Goal: Navigation & Orientation: Find specific page/section

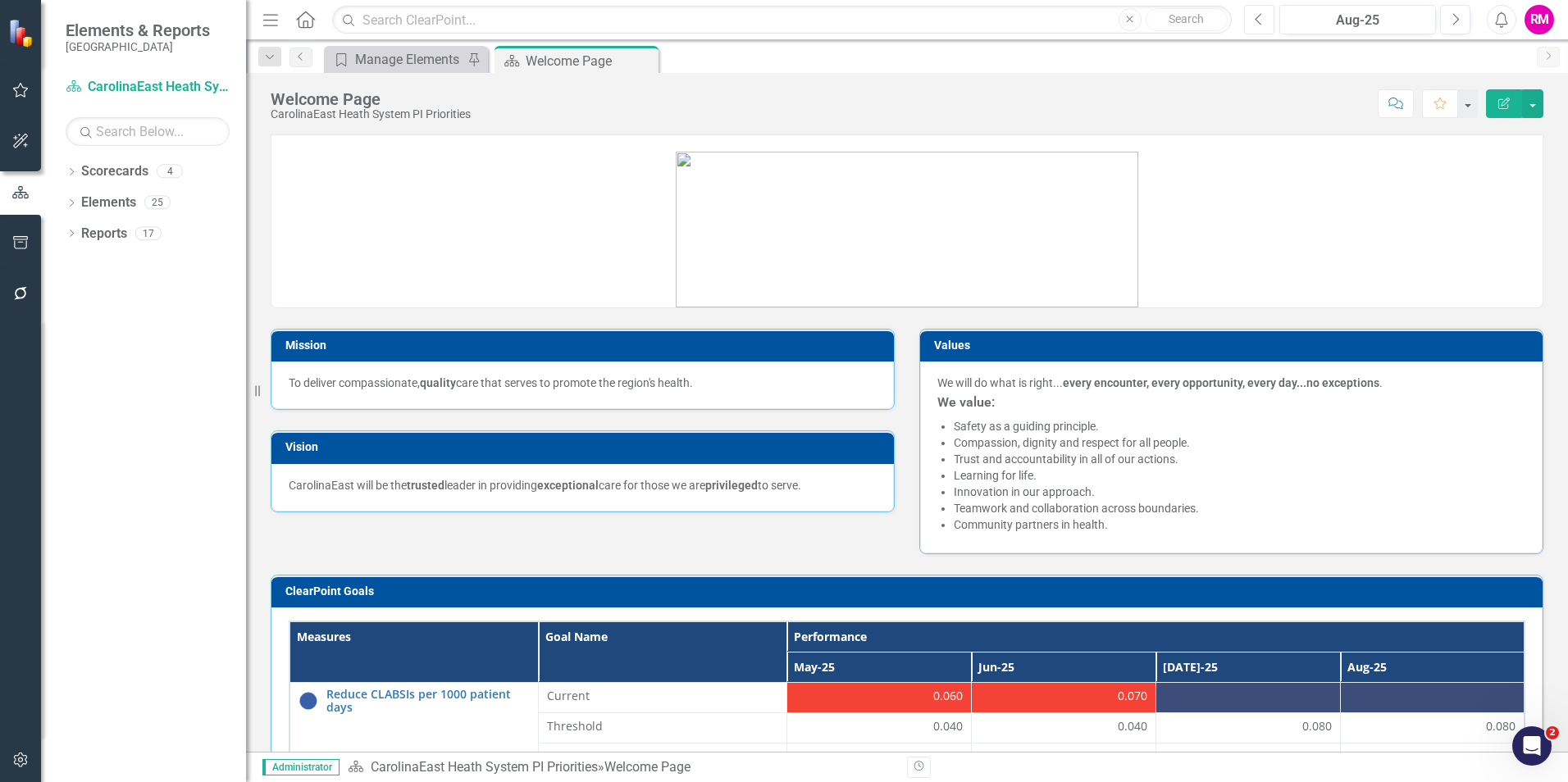
click at [1261, 19] on icon "Previous" at bounding box center [1259, 20] width 9 height 15
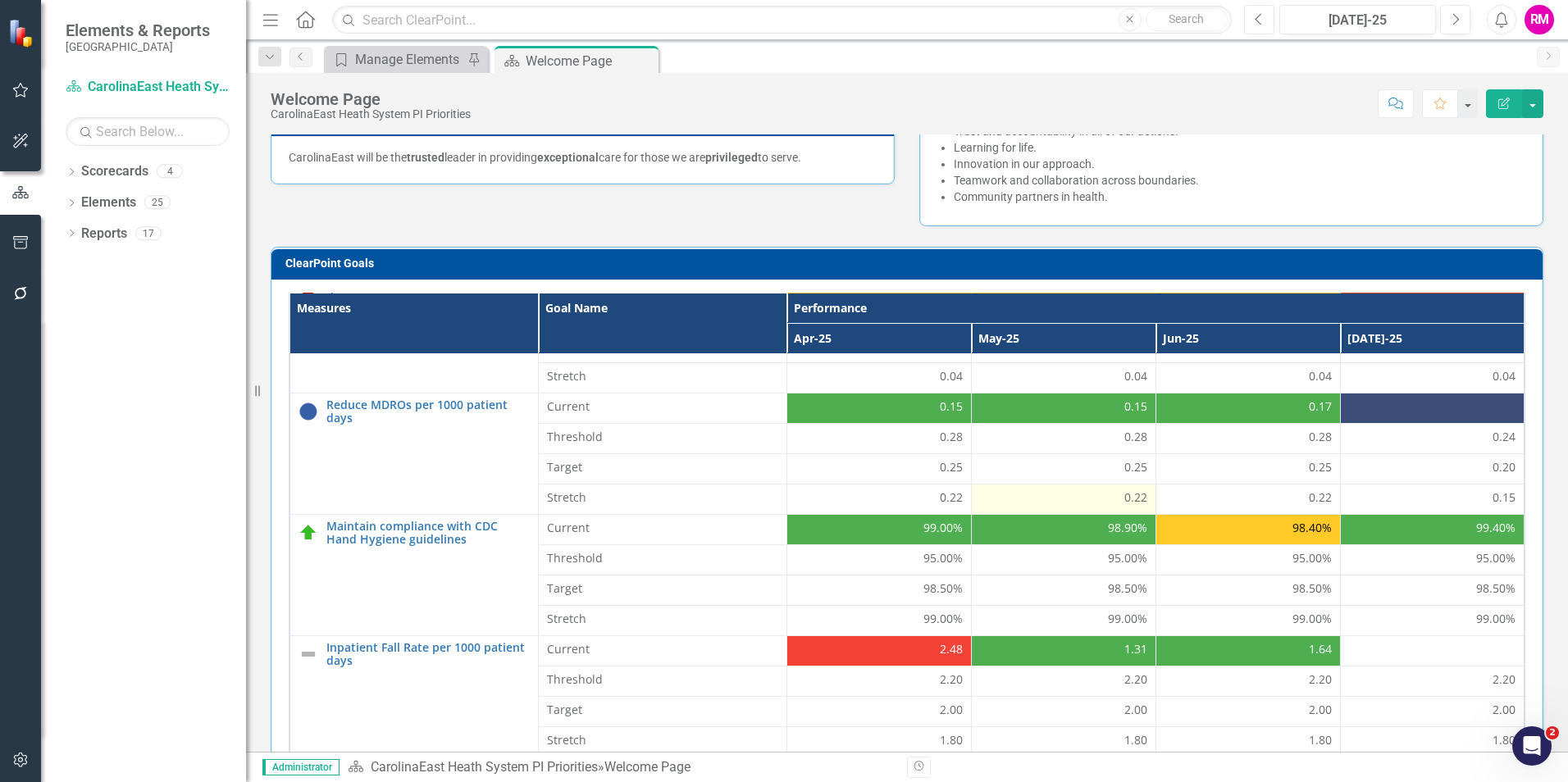
scroll to position [531, 0]
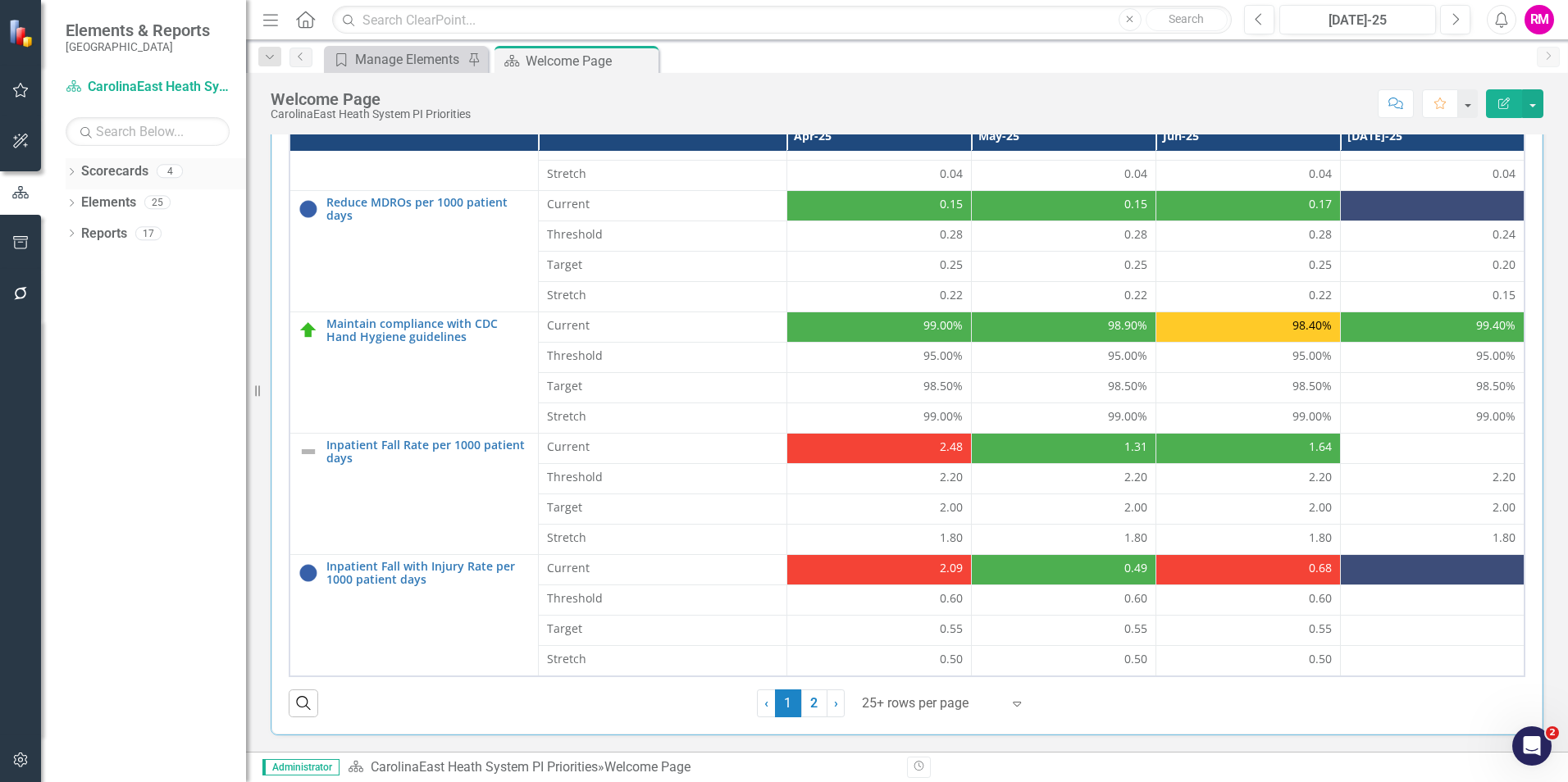
click at [71, 170] on icon "Dropdown" at bounding box center [71, 174] width 11 height 9
click at [198, 197] on link "CarolinaEast Rehabilitation" at bounding box center [168, 203] width 156 height 19
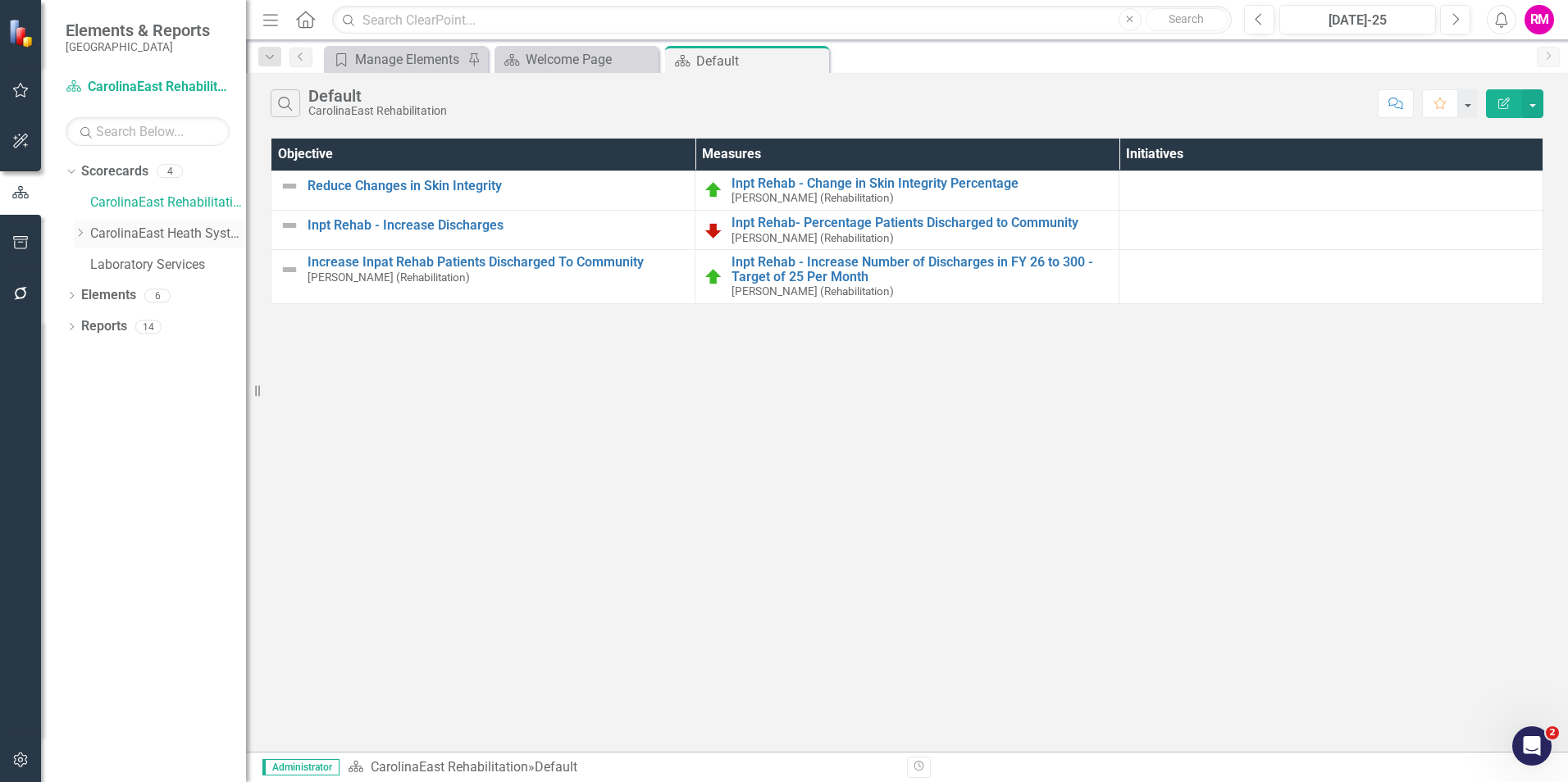
click at [155, 230] on link "CarolinaEast Heath System Parent Scorecard" at bounding box center [168, 234] width 156 height 19
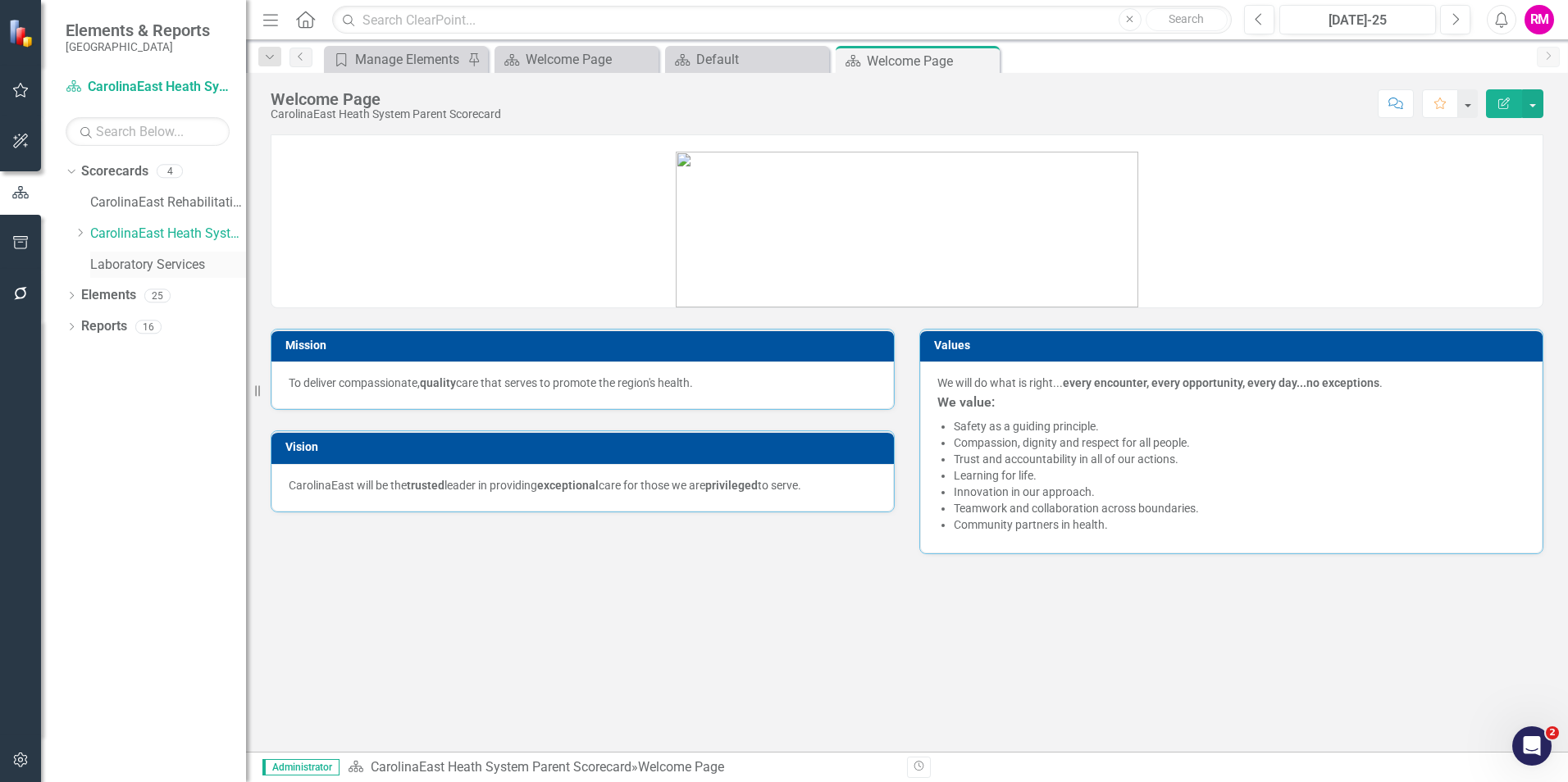
click at [150, 262] on link "Laboratory Services" at bounding box center [168, 265] width 156 height 19
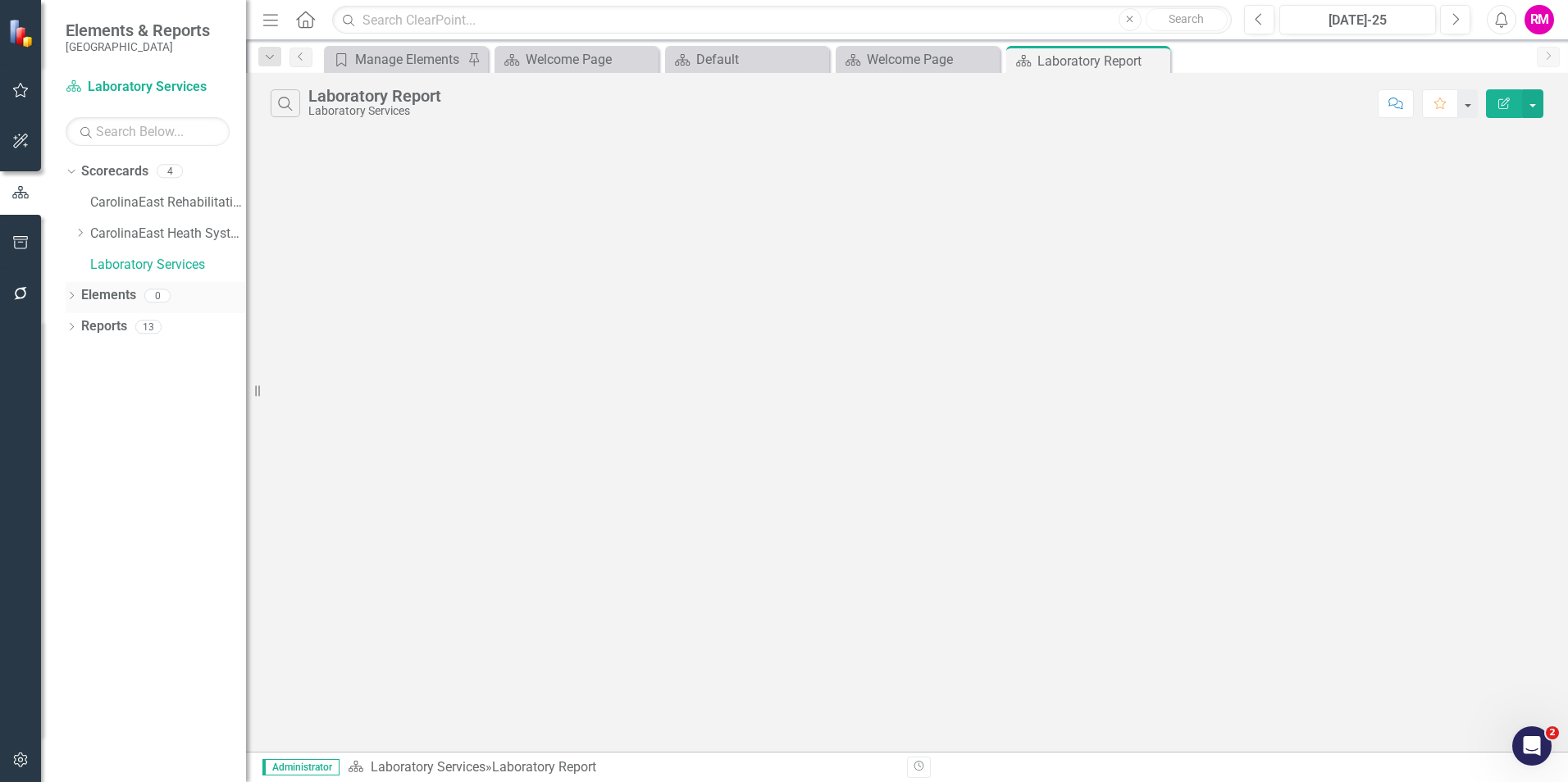
click at [72, 291] on div "Dropdown" at bounding box center [71, 297] width 11 height 14
click at [155, 231] on link "CarolinaEast Heath System Parent Scorecard" at bounding box center [168, 234] width 156 height 19
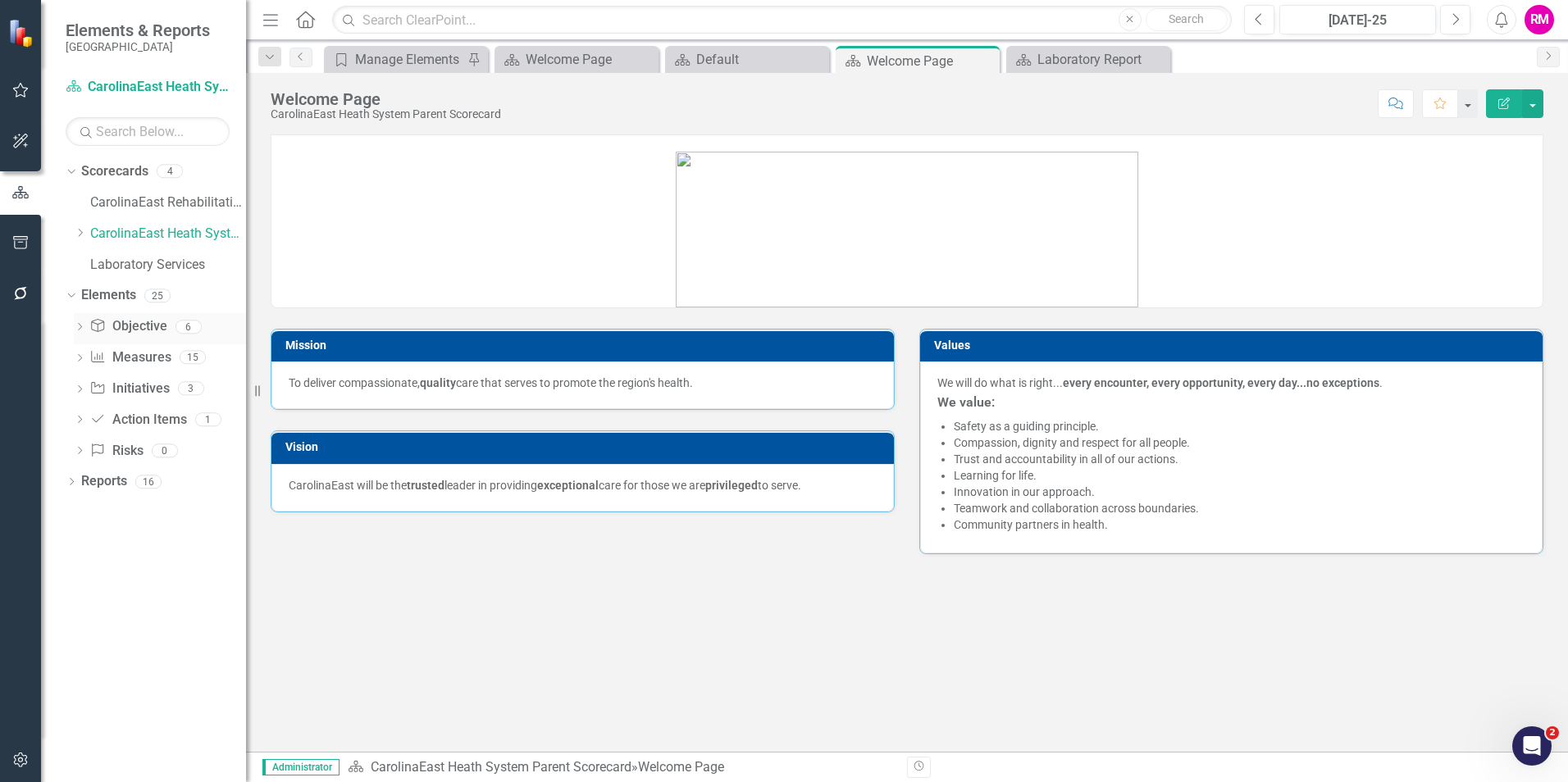
click at [143, 321] on link "Objective Objective" at bounding box center [128, 327] width 77 height 19
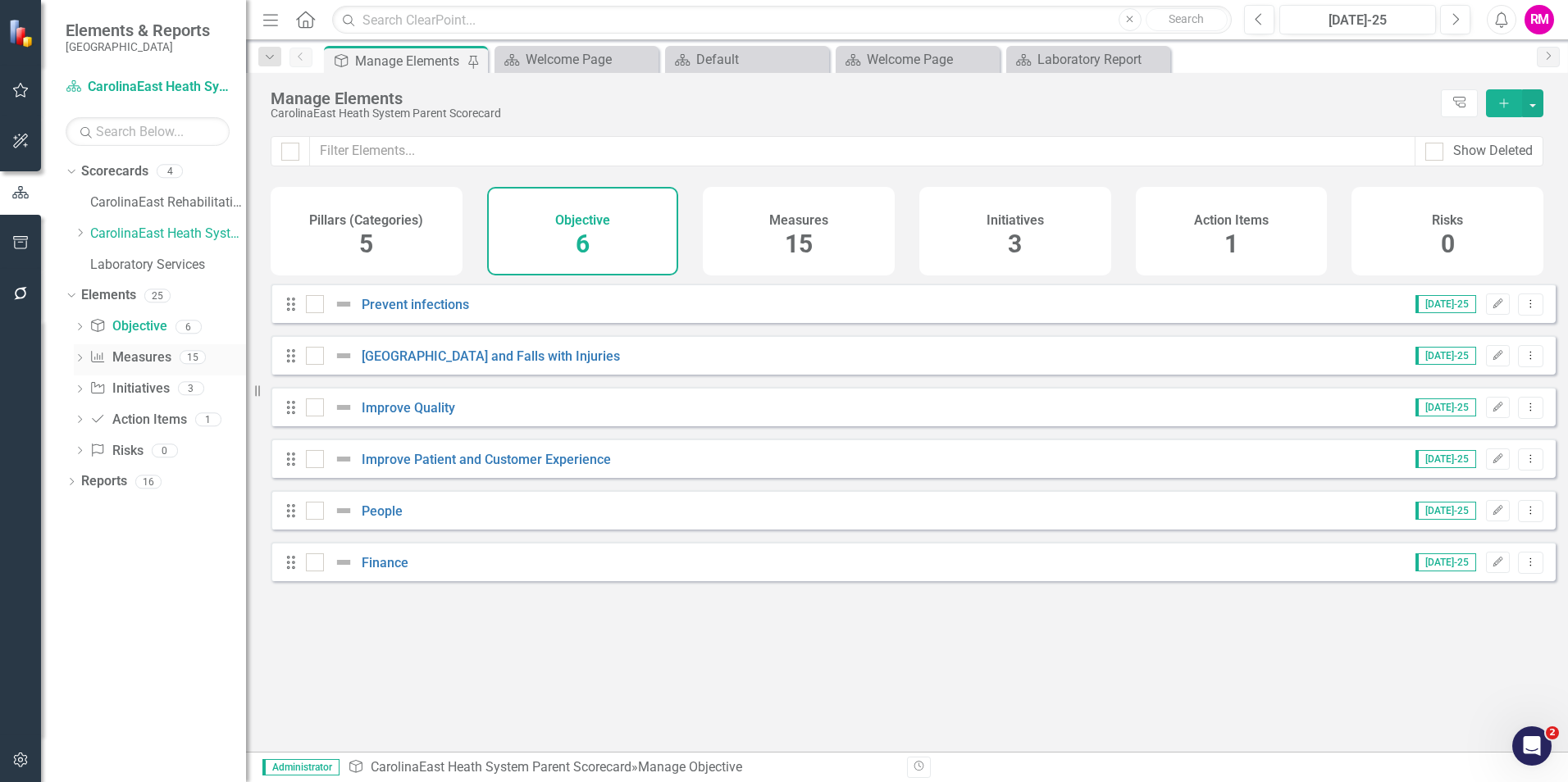
click at [135, 356] on link "Measure Measures" at bounding box center [130, 358] width 81 height 19
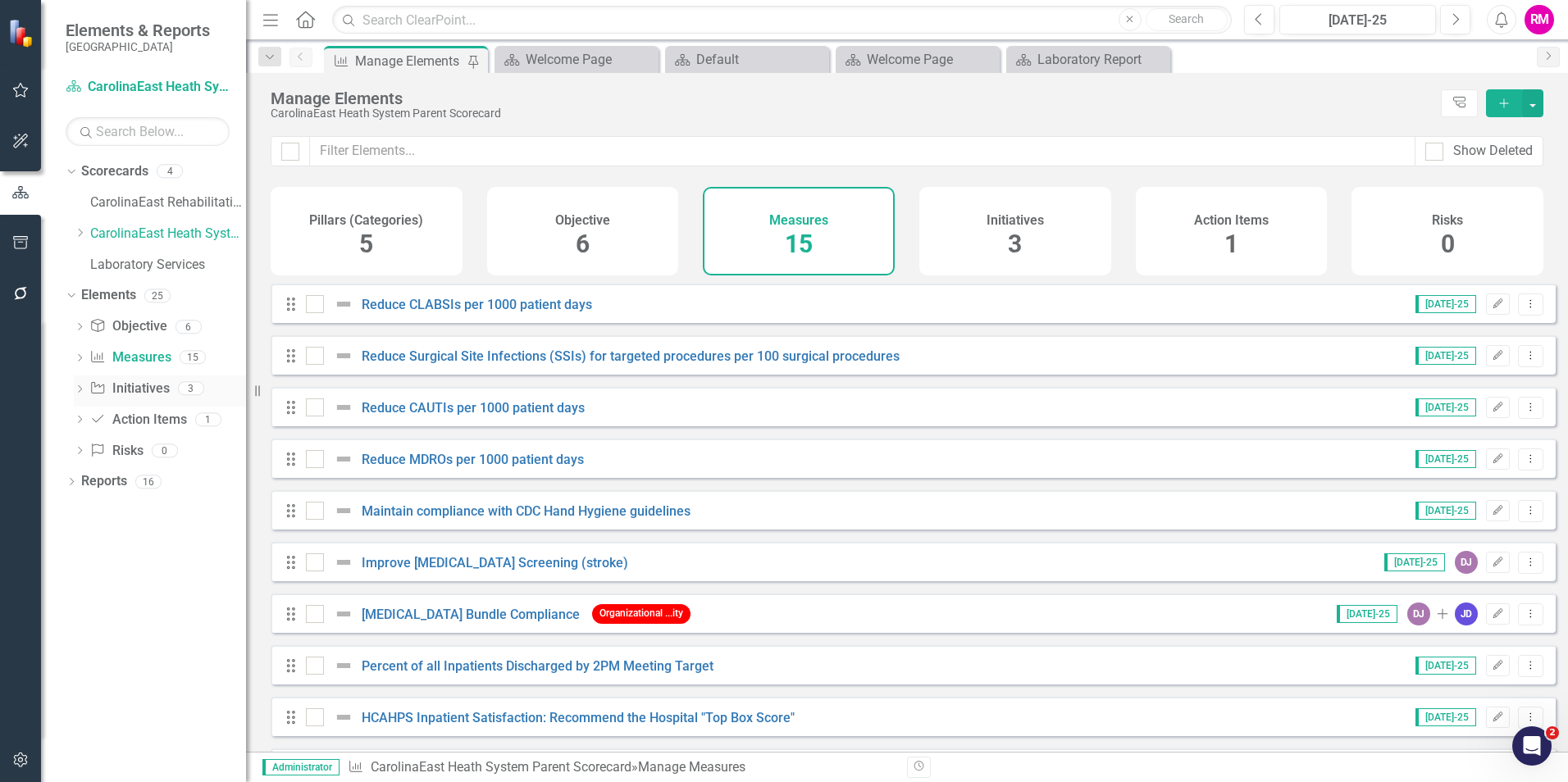
click at [135, 388] on link "Initiative Initiatives" at bounding box center [129, 389] width 79 height 19
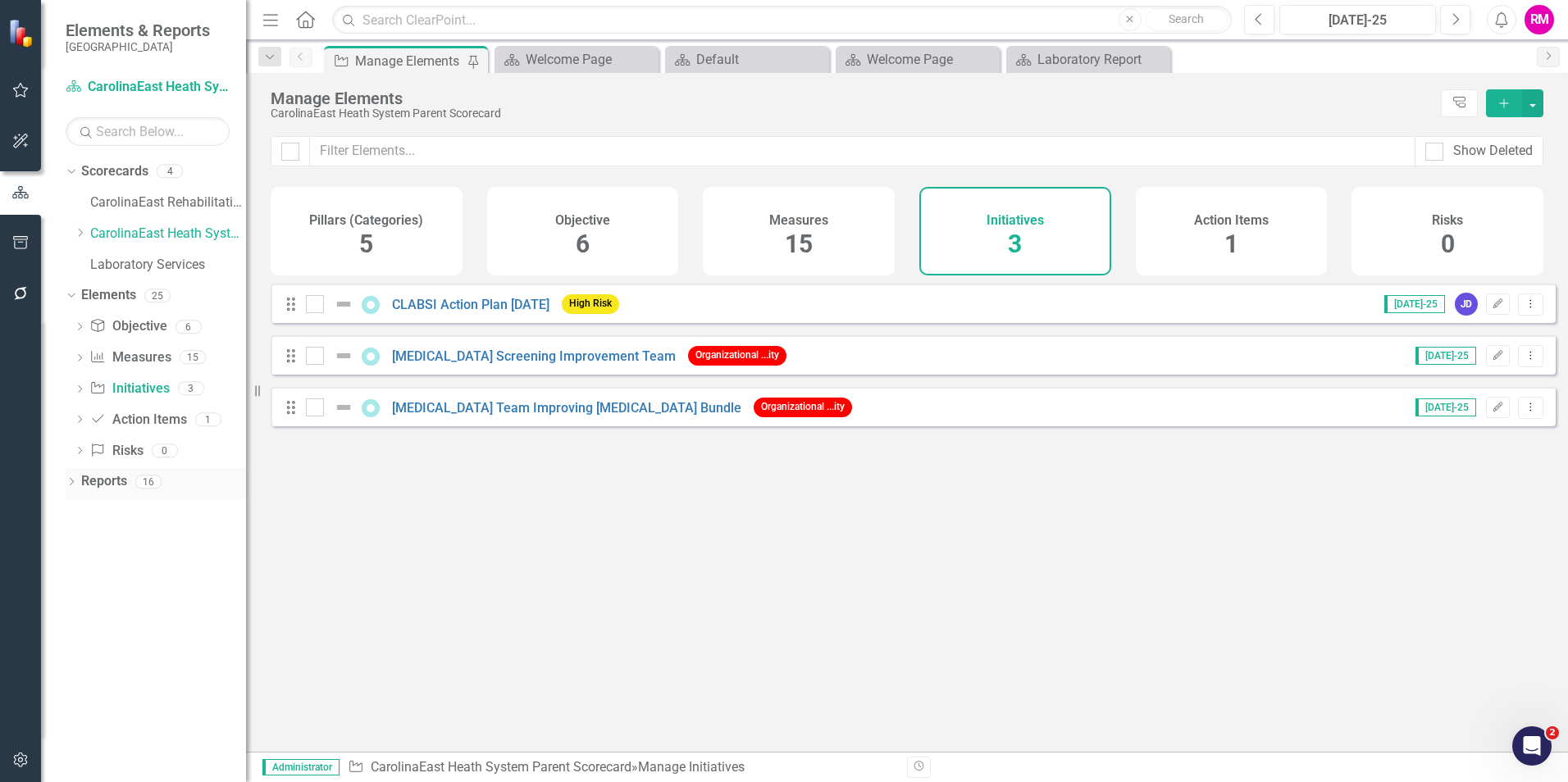
click at [75, 478] on icon "Dropdown" at bounding box center [71, 483] width 11 height 9
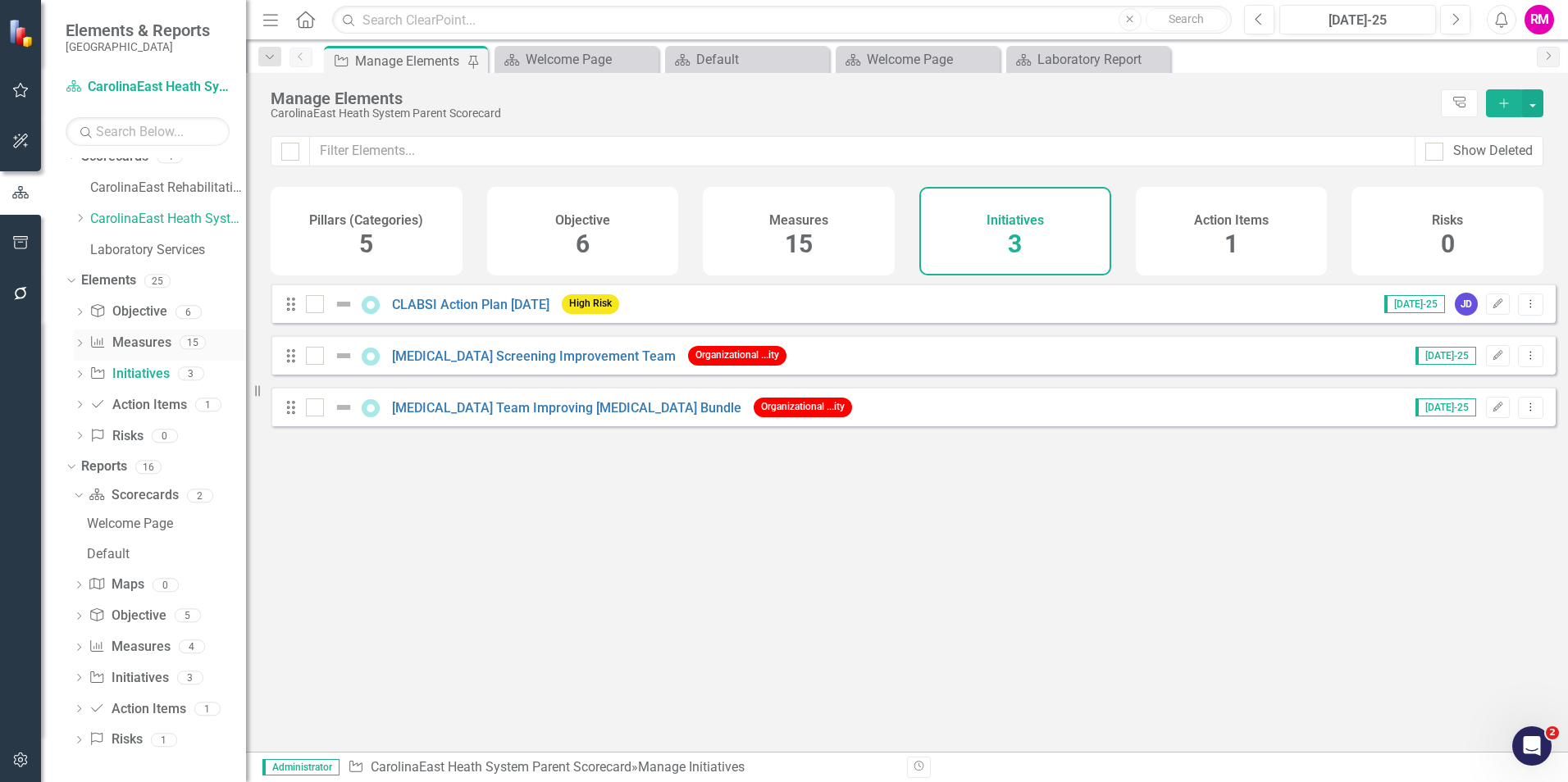
click at [139, 341] on link "Measure Measures" at bounding box center [130, 343] width 81 height 19
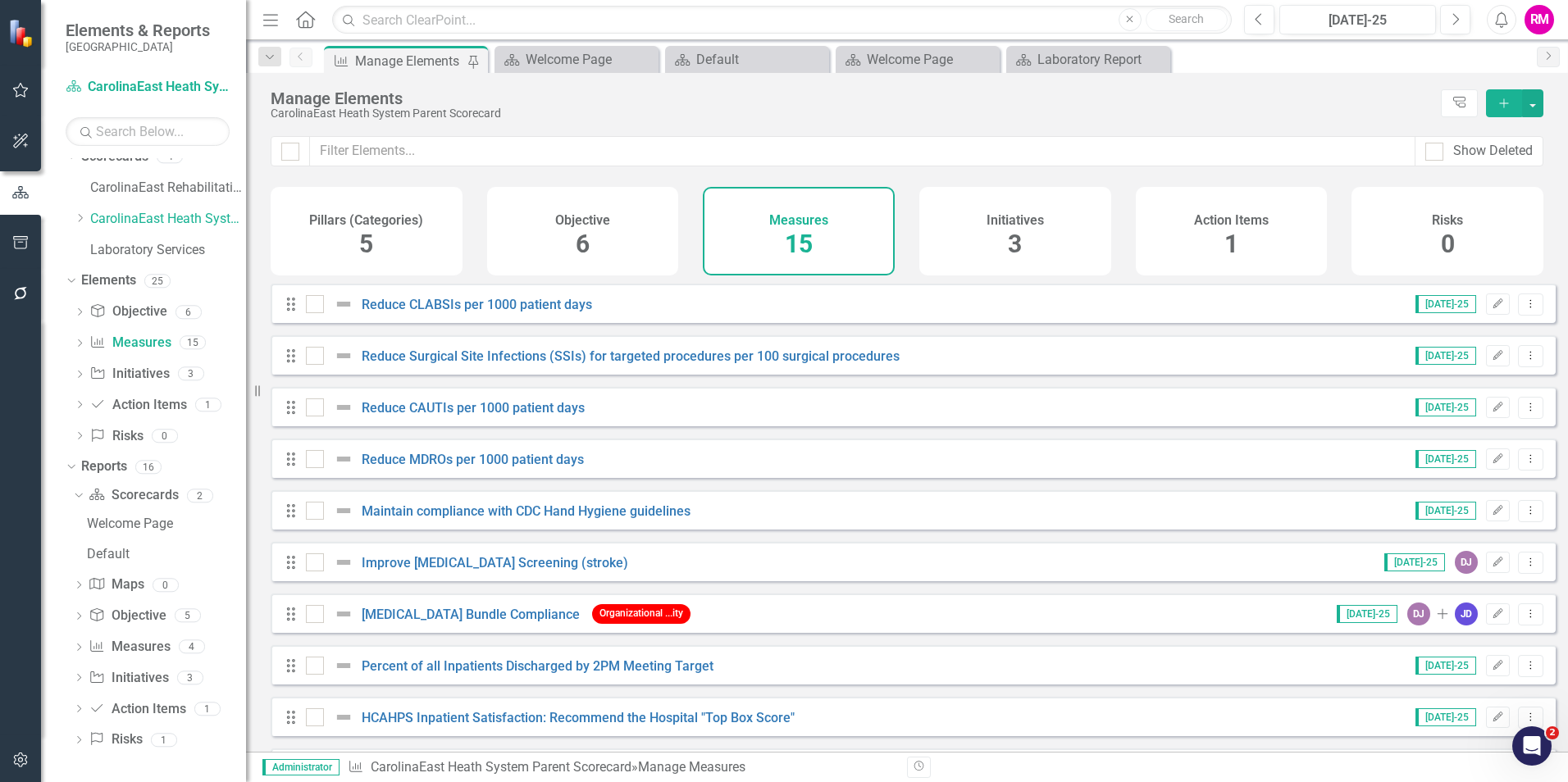
click at [370, 236] on span "5" at bounding box center [365, 244] width 14 height 29
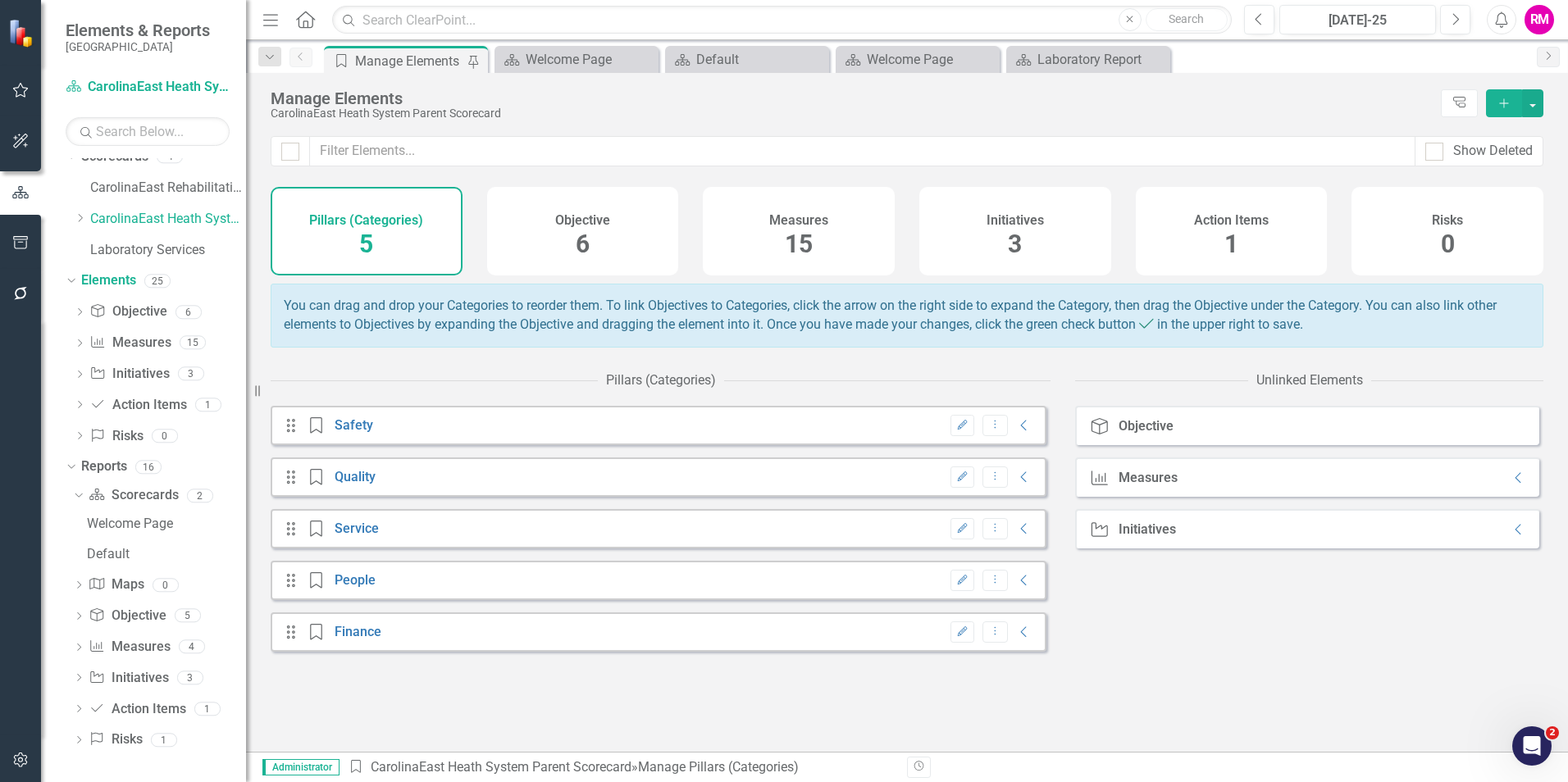
click at [579, 234] on span "6" at bounding box center [582, 244] width 14 height 29
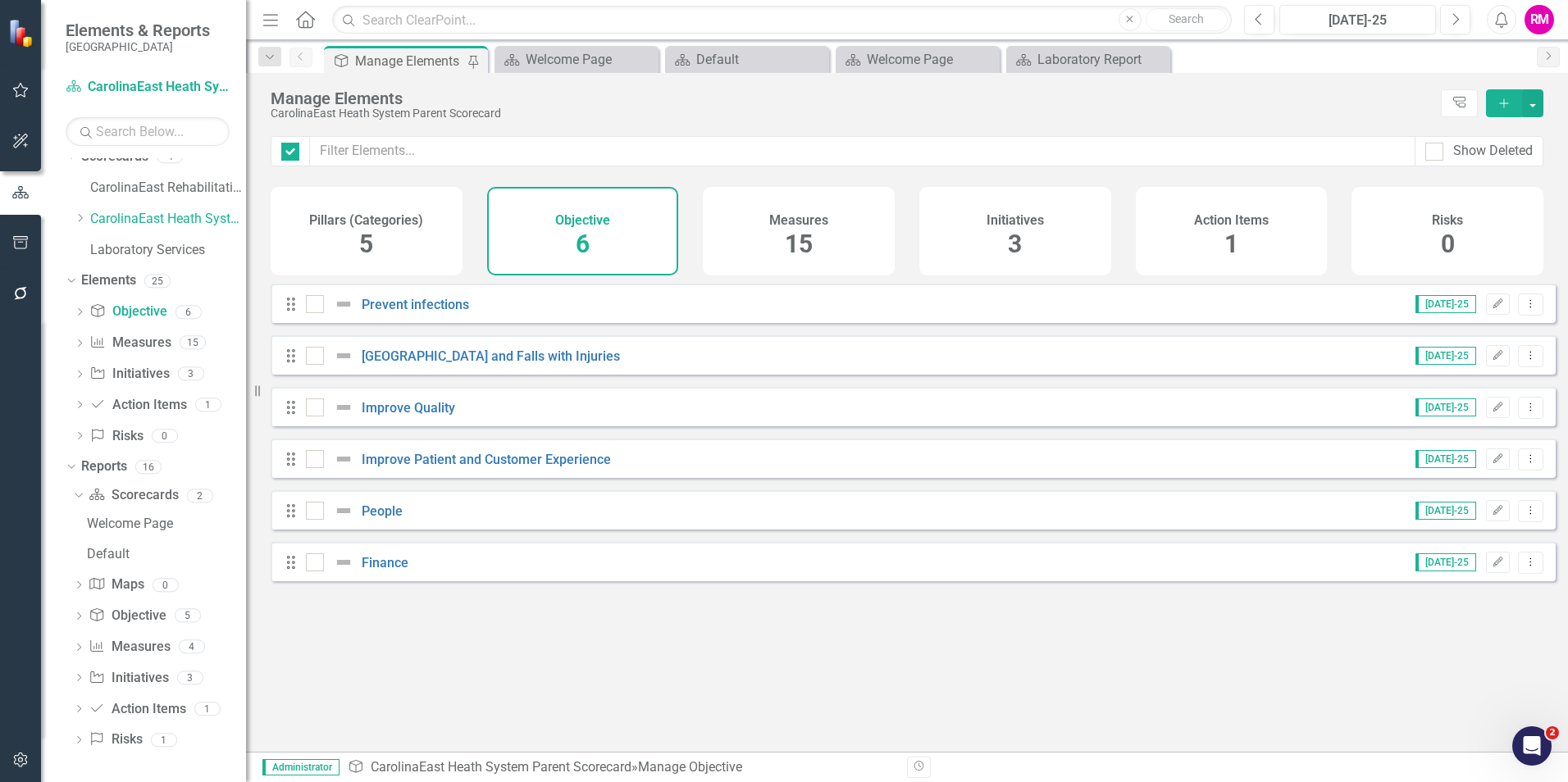
checkbox input "false"
click at [343, 314] on img at bounding box center [343, 304] width 20 height 20
click at [317, 306] on input "checkbox" at bounding box center [310, 300] width 10 height 10
click at [313, 306] on input "checkbox" at bounding box center [310, 300] width 10 height 10
checkbox input "false"
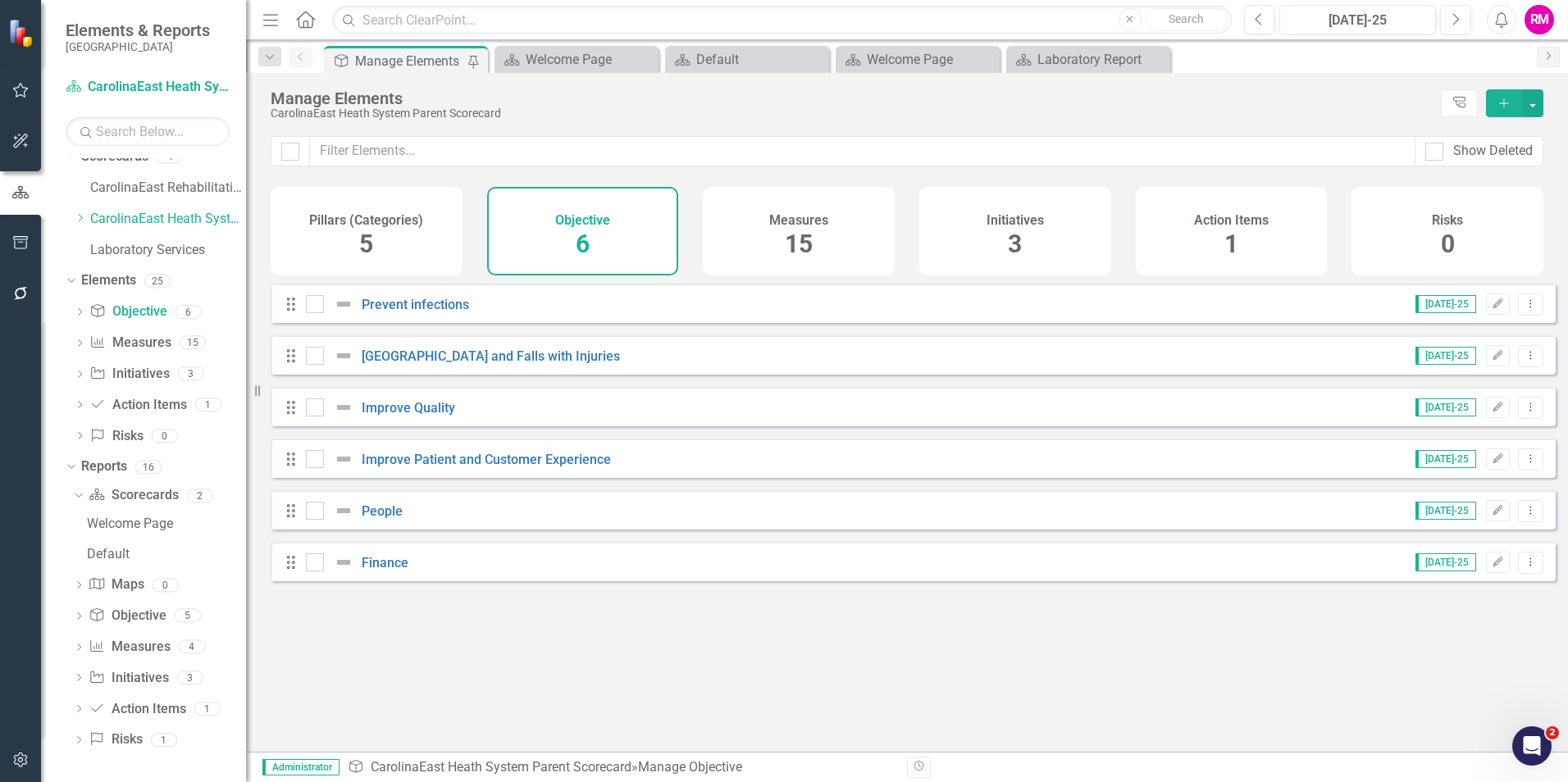
click at [797, 227] on div "15" at bounding box center [799, 245] width 28 height 36
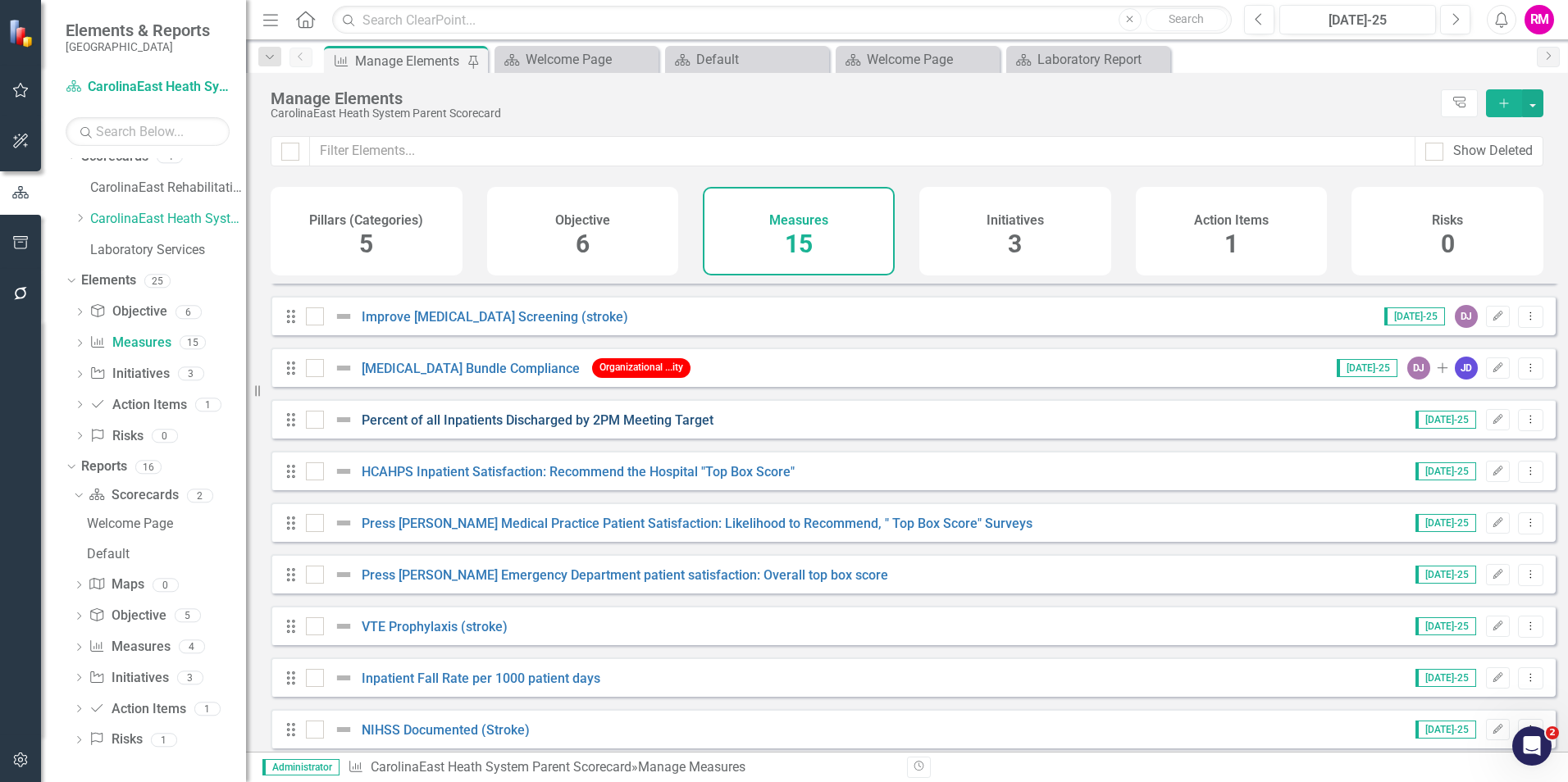
scroll to position [319, 0]
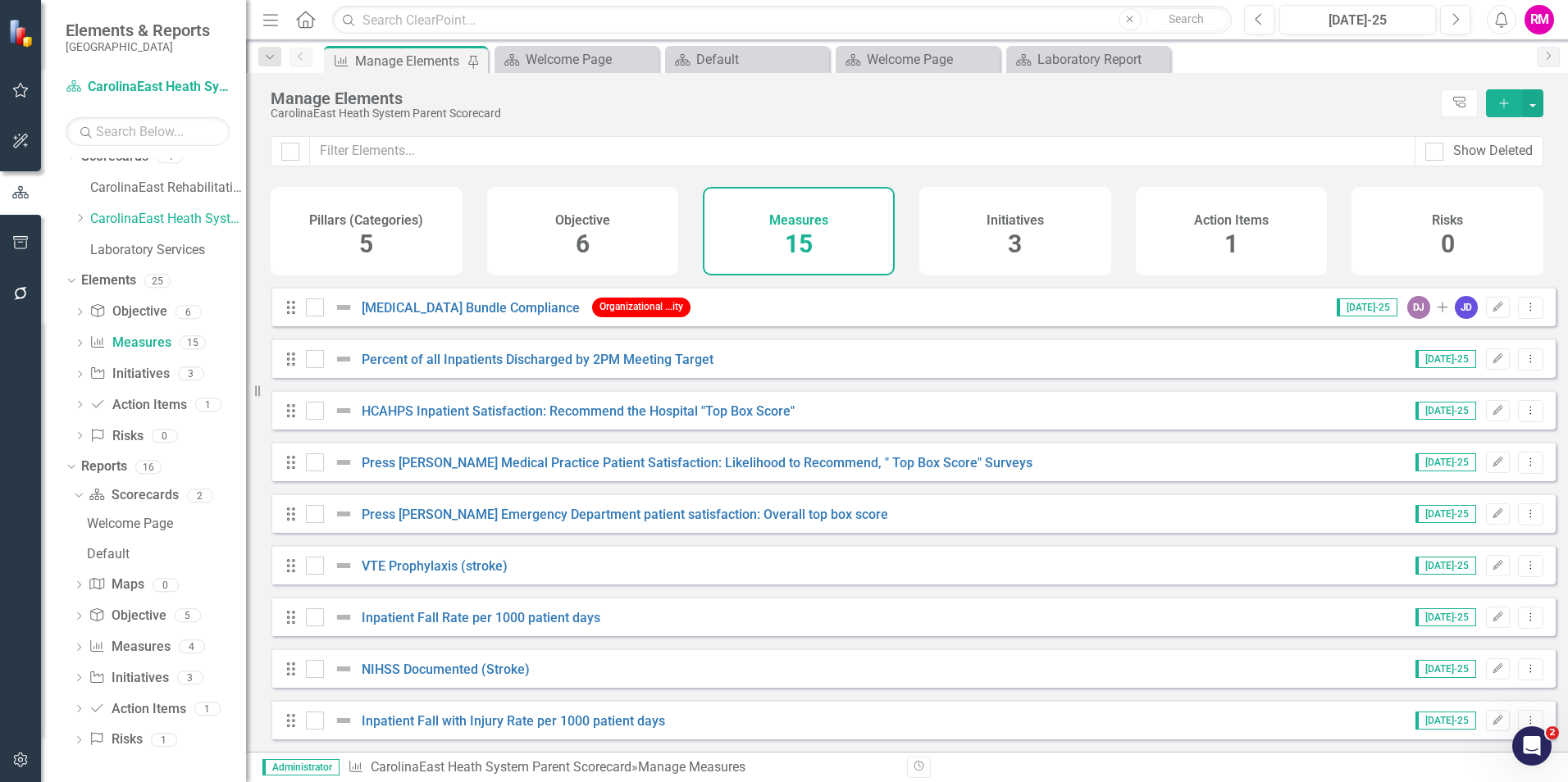
click at [1233, 234] on span "1" at bounding box center [1231, 244] width 14 height 29
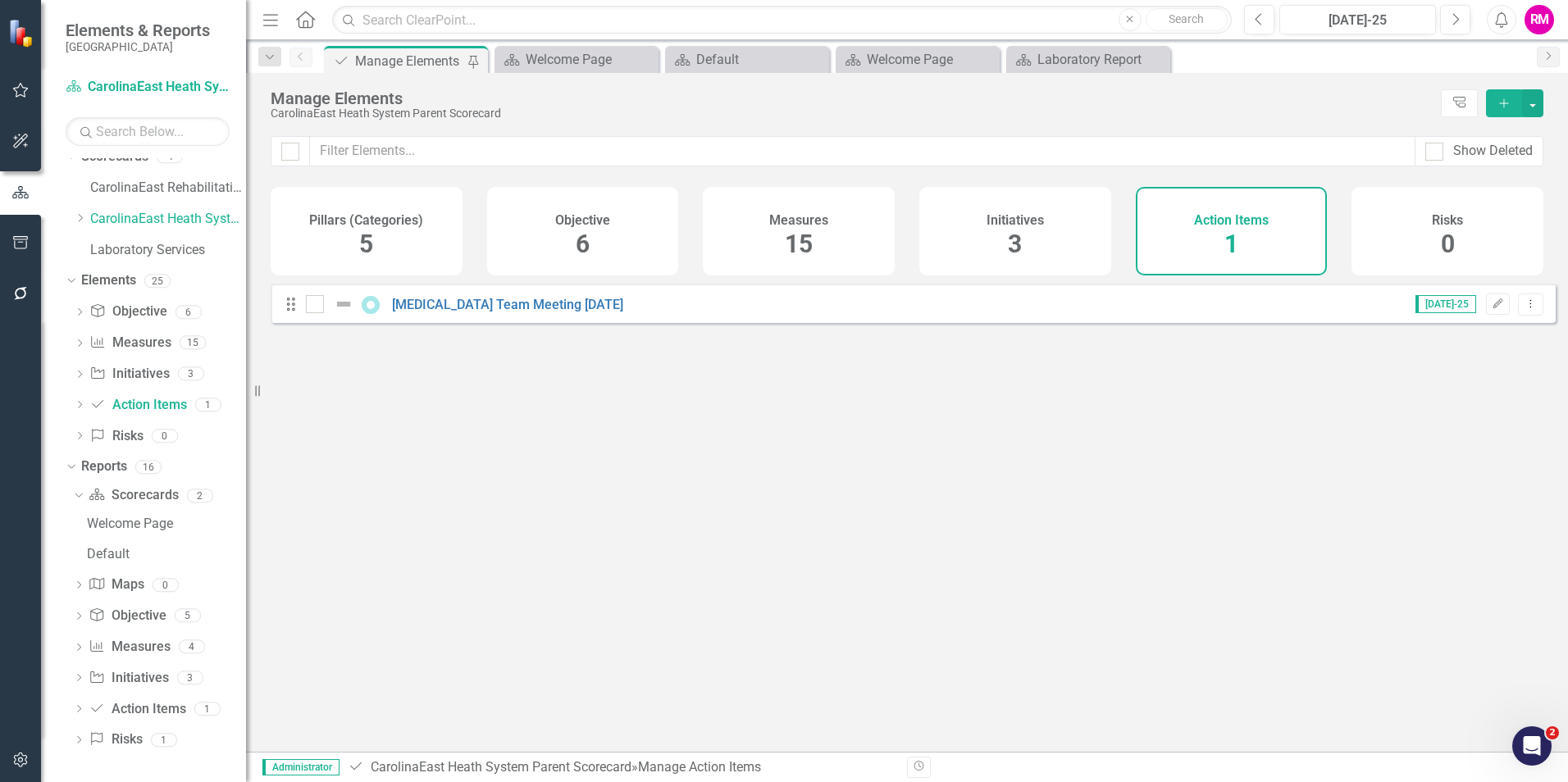
click at [1002, 233] on div "Initiatives 3" at bounding box center [1015, 231] width 192 height 89
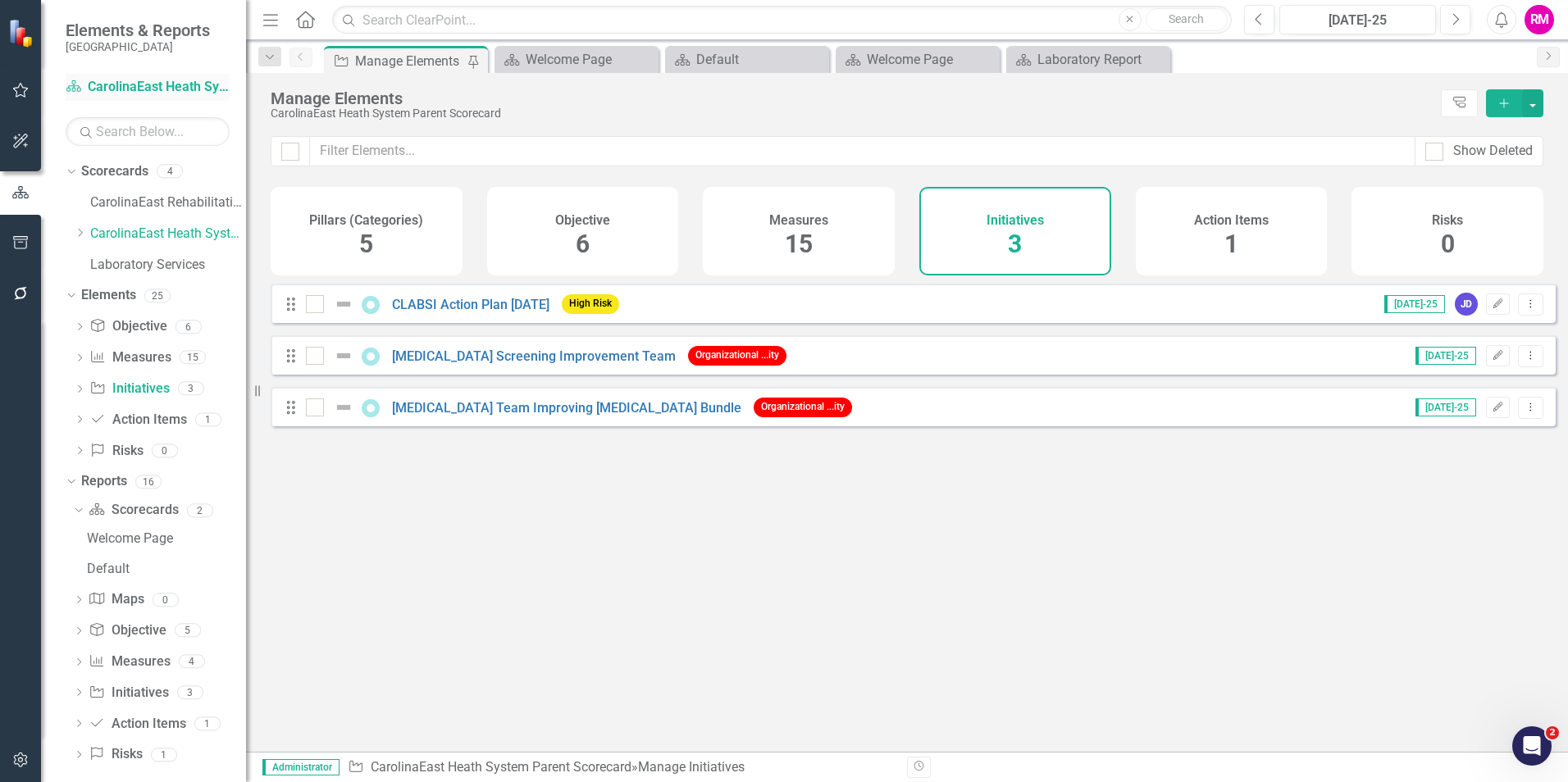
click at [169, 78] on link "Scorecard CarolinaEast Heath System Parent Scorecard" at bounding box center [147, 87] width 164 height 19
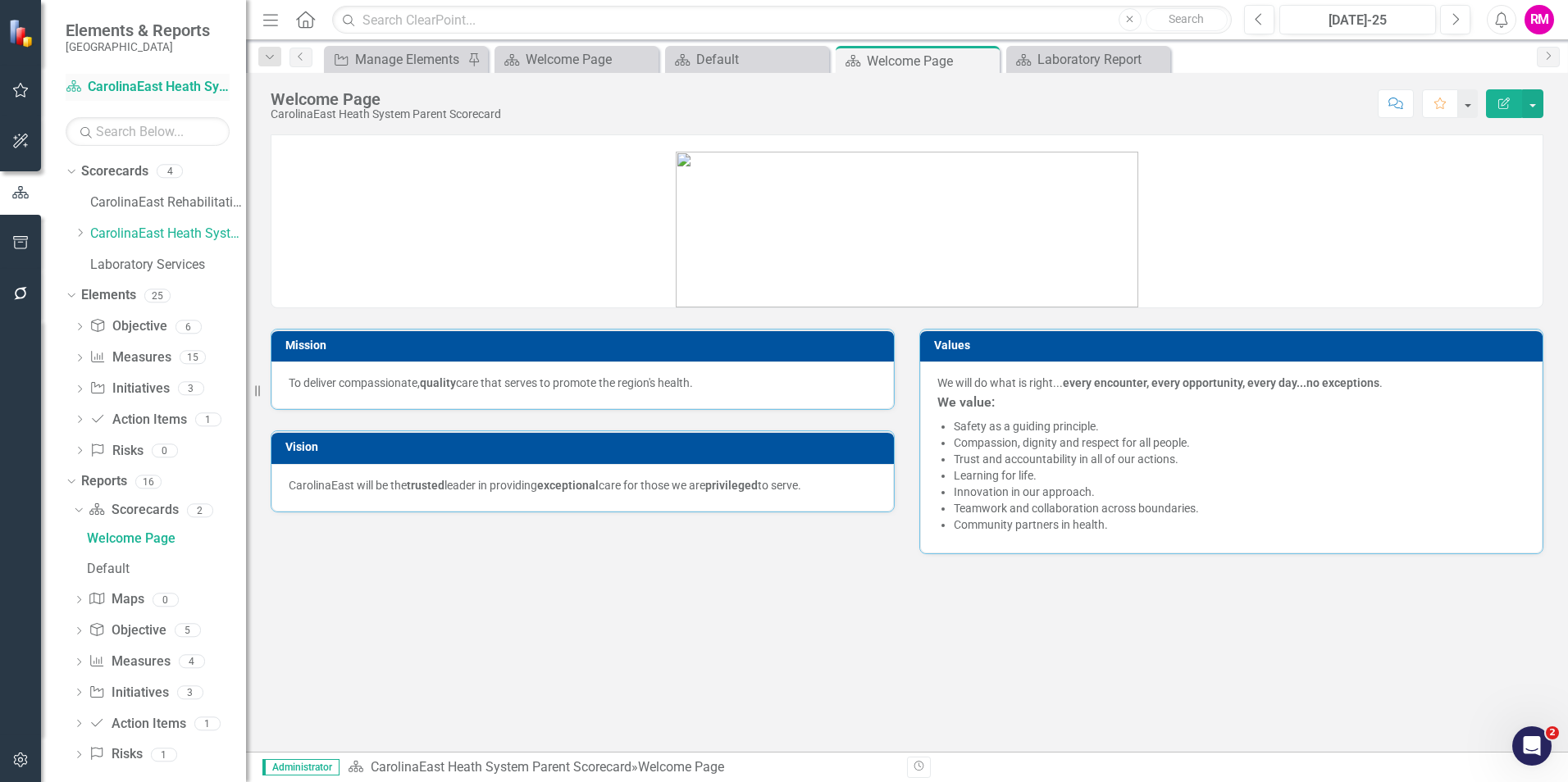
click at [170, 87] on link "Scorecard CarolinaEast Heath System Parent Scorecard" at bounding box center [147, 87] width 164 height 19
click at [118, 292] on link "Elements" at bounding box center [108, 295] width 55 height 19
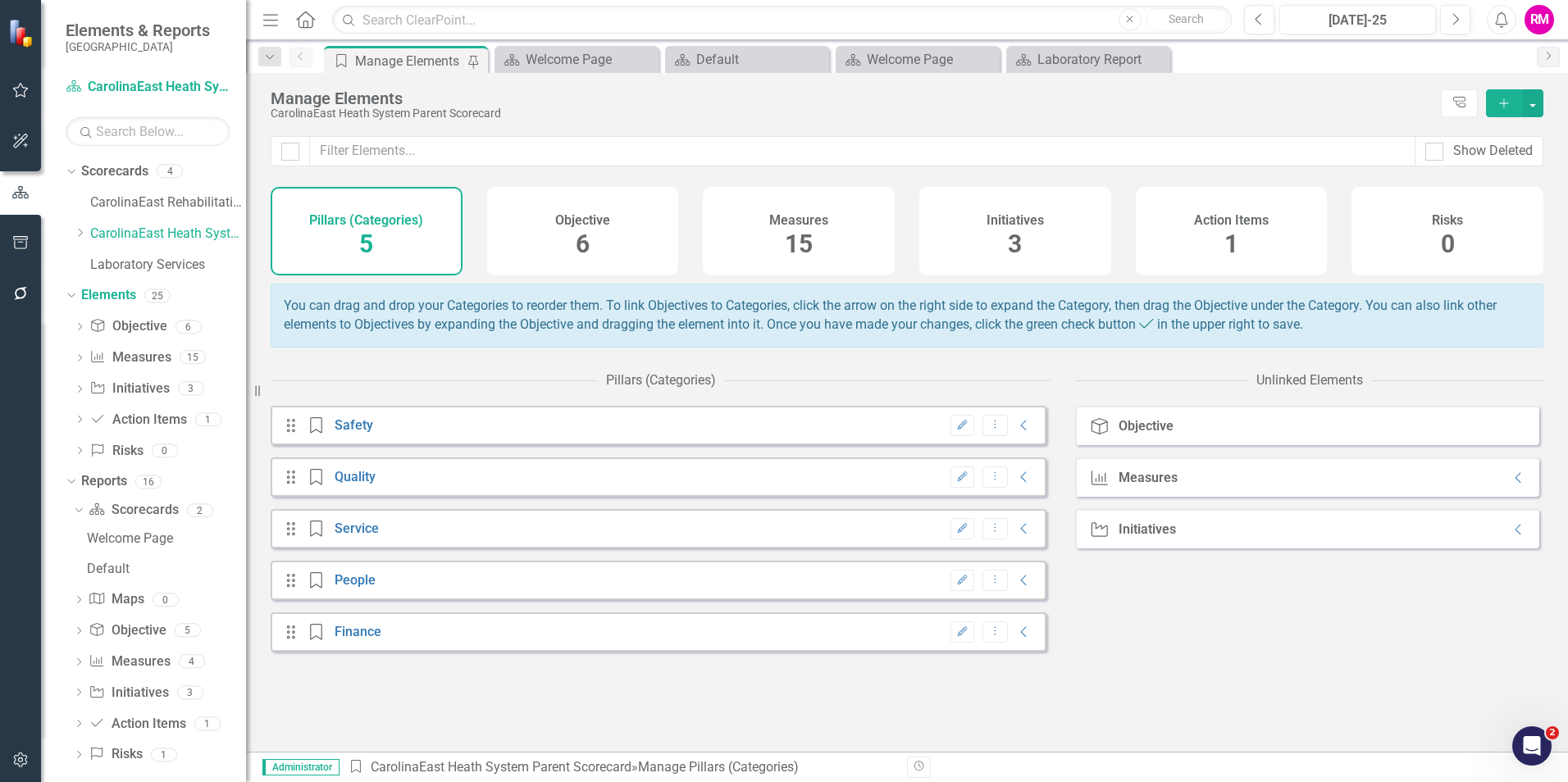
click at [19, 35] on img at bounding box center [22, 32] width 29 height 29
click at [984, 57] on icon "Close" at bounding box center [985, 60] width 17 height 13
click at [810, 58] on icon "Close" at bounding box center [814, 60] width 17 height 13
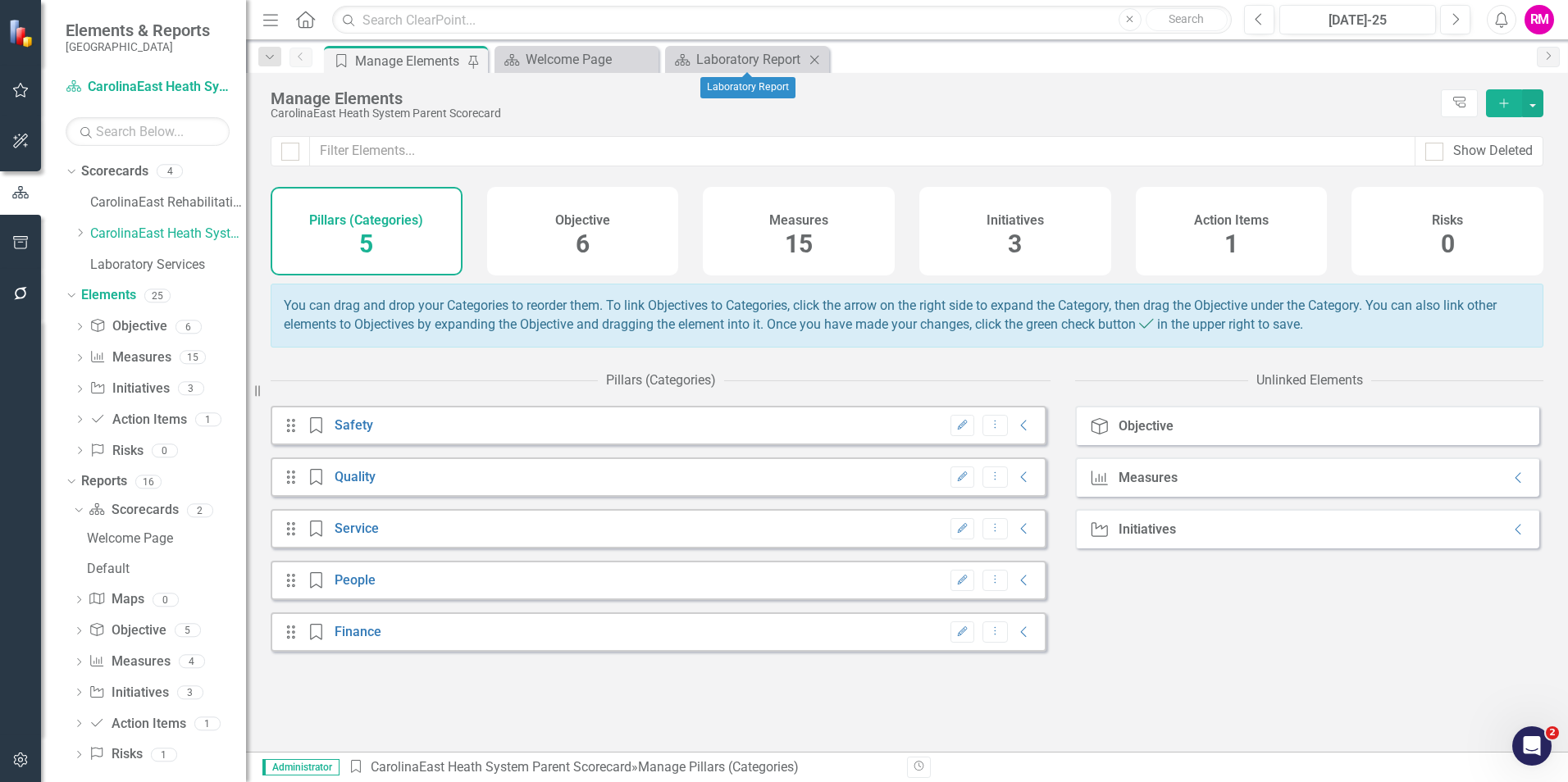
click at [812, 57] on icon "Close" at bounding box center [814, 60] width 17 height 13
click at [99, 475] on link "Reports" at bounding box center [104, 481] width 46 height 19
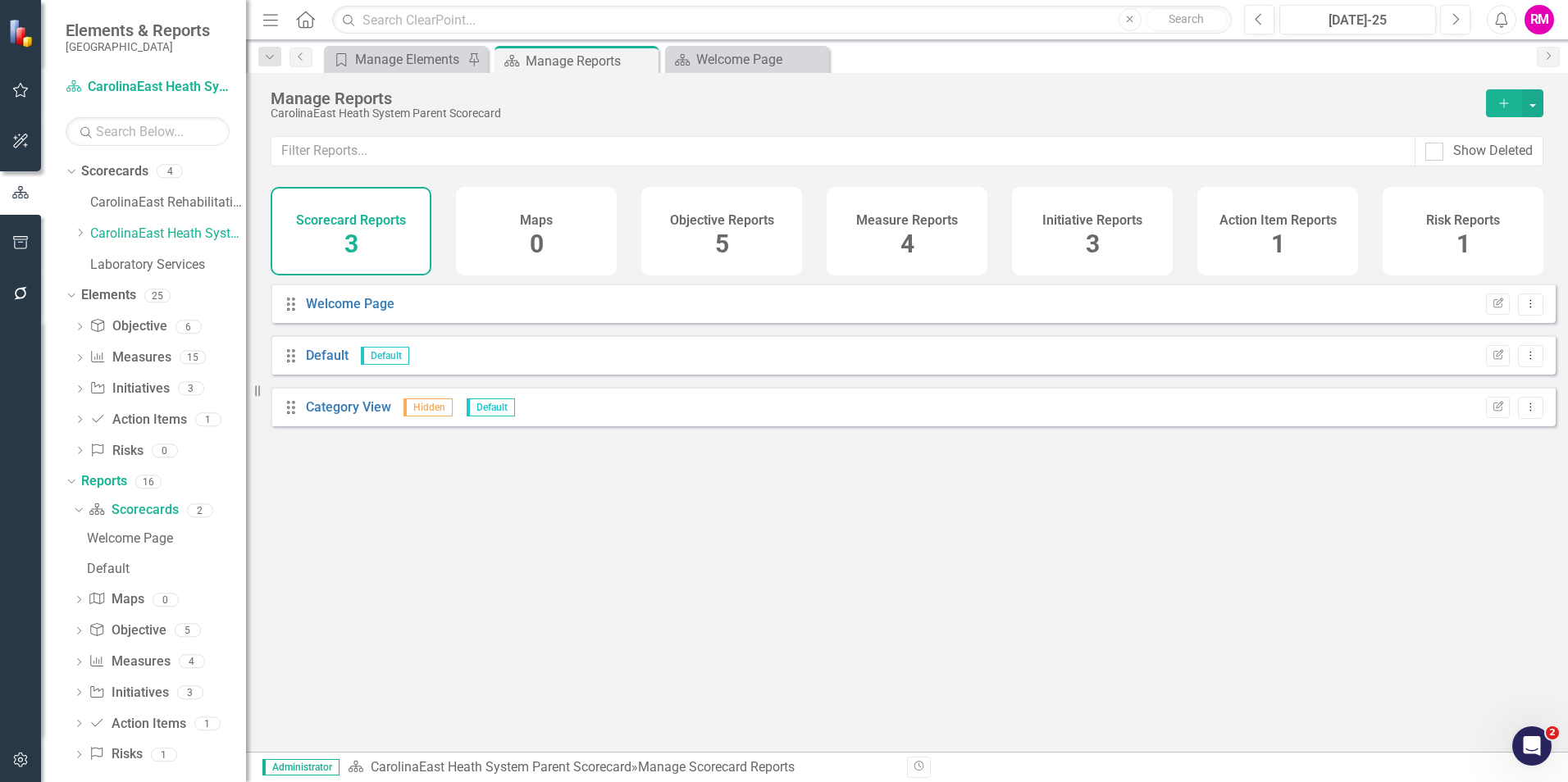
click at [348, 238] on span "3" at bounding box center [351, 244] width 14 height 29
click at [716, 237] on span "5" at bounding box center [721, 244] width 14 height 29
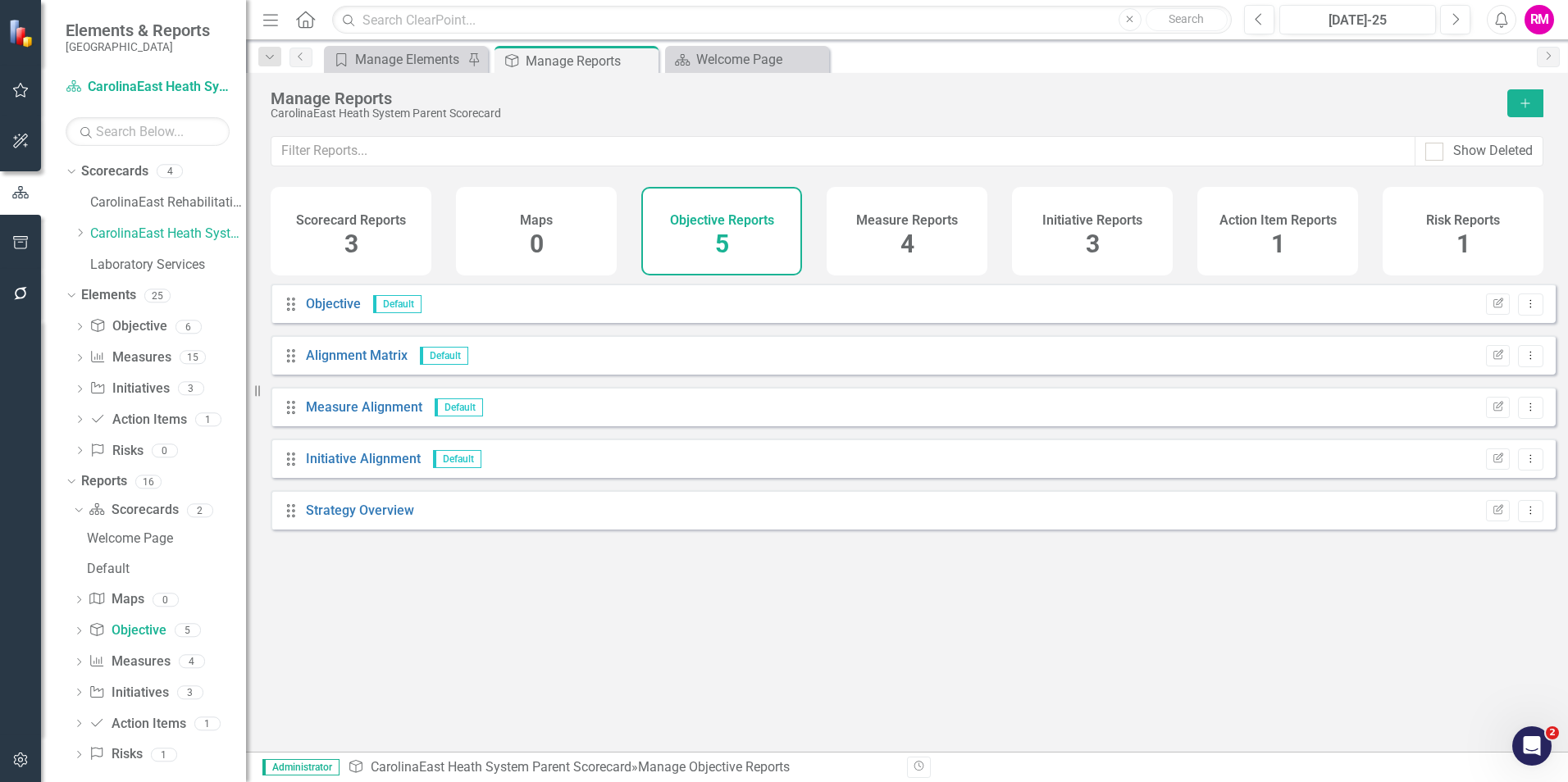
click at [906, 231] on span "4" at bounding box center [906, 244] width 14 height 29
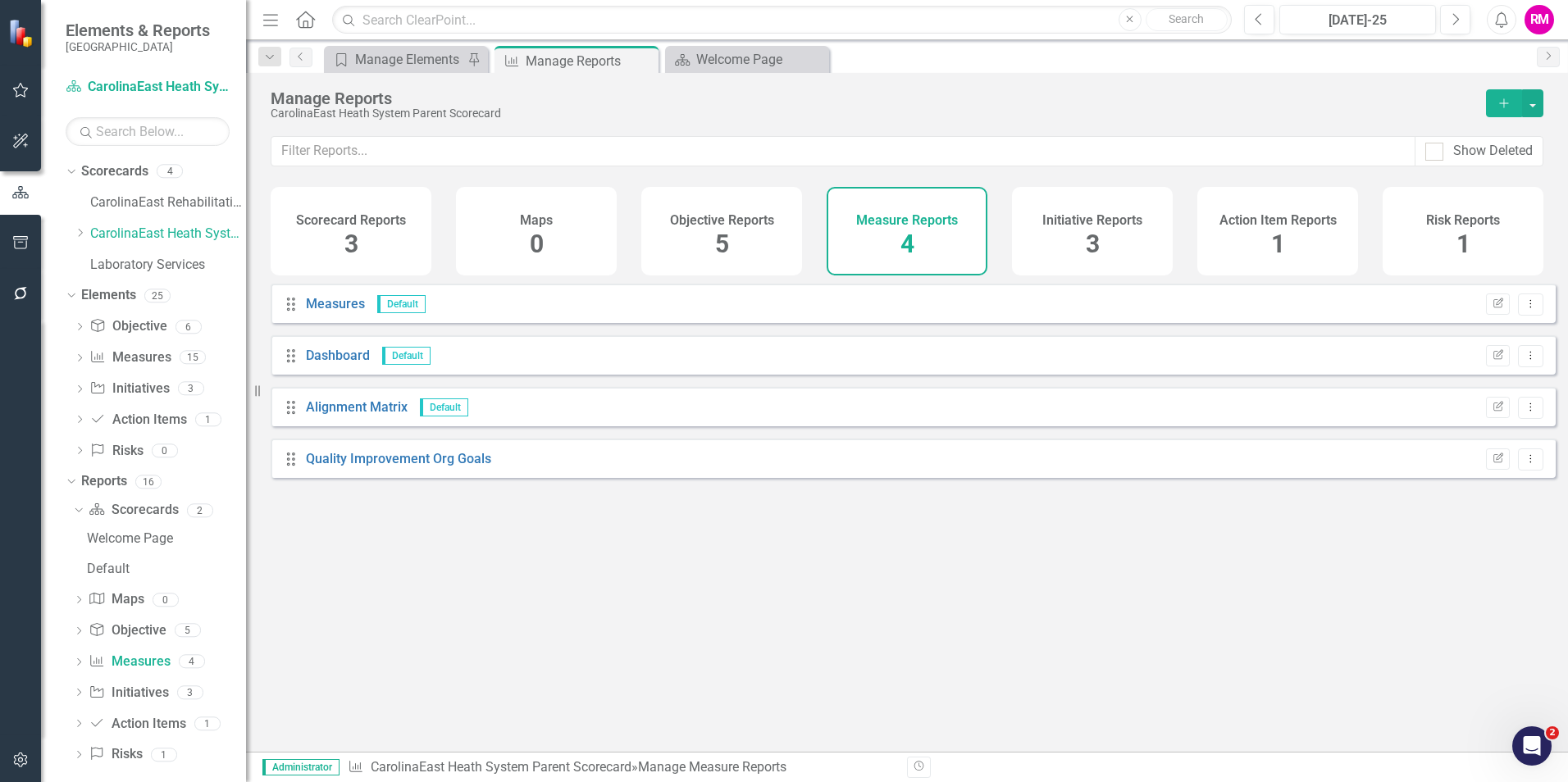
click at [1090, 242] on span "3" at bounding box center [1092, 244] width 14 height 29
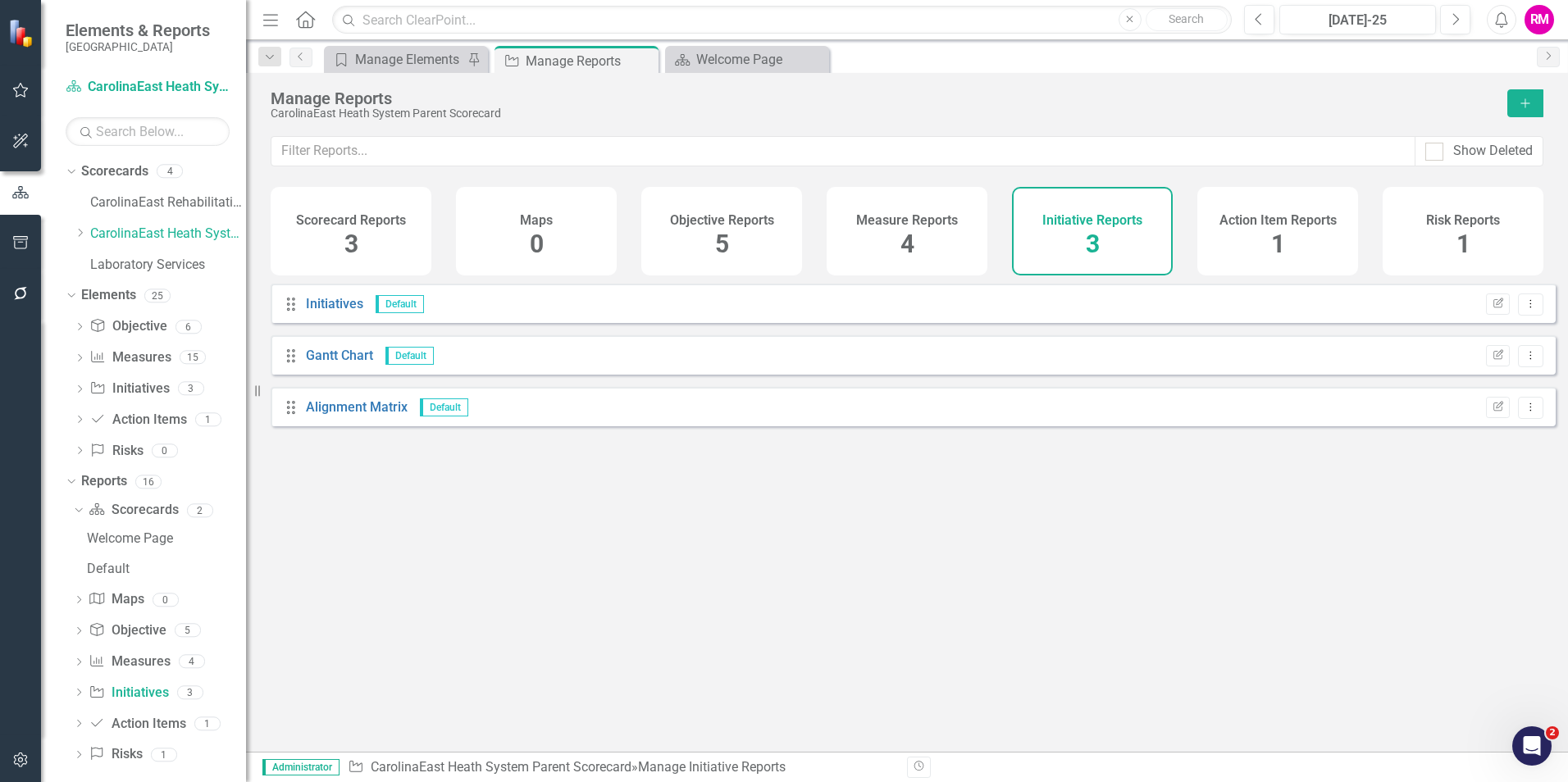
click at [1267, 241] on div "Action Item Reports 1" at bounding box center [1277, 231] width 161 height 89
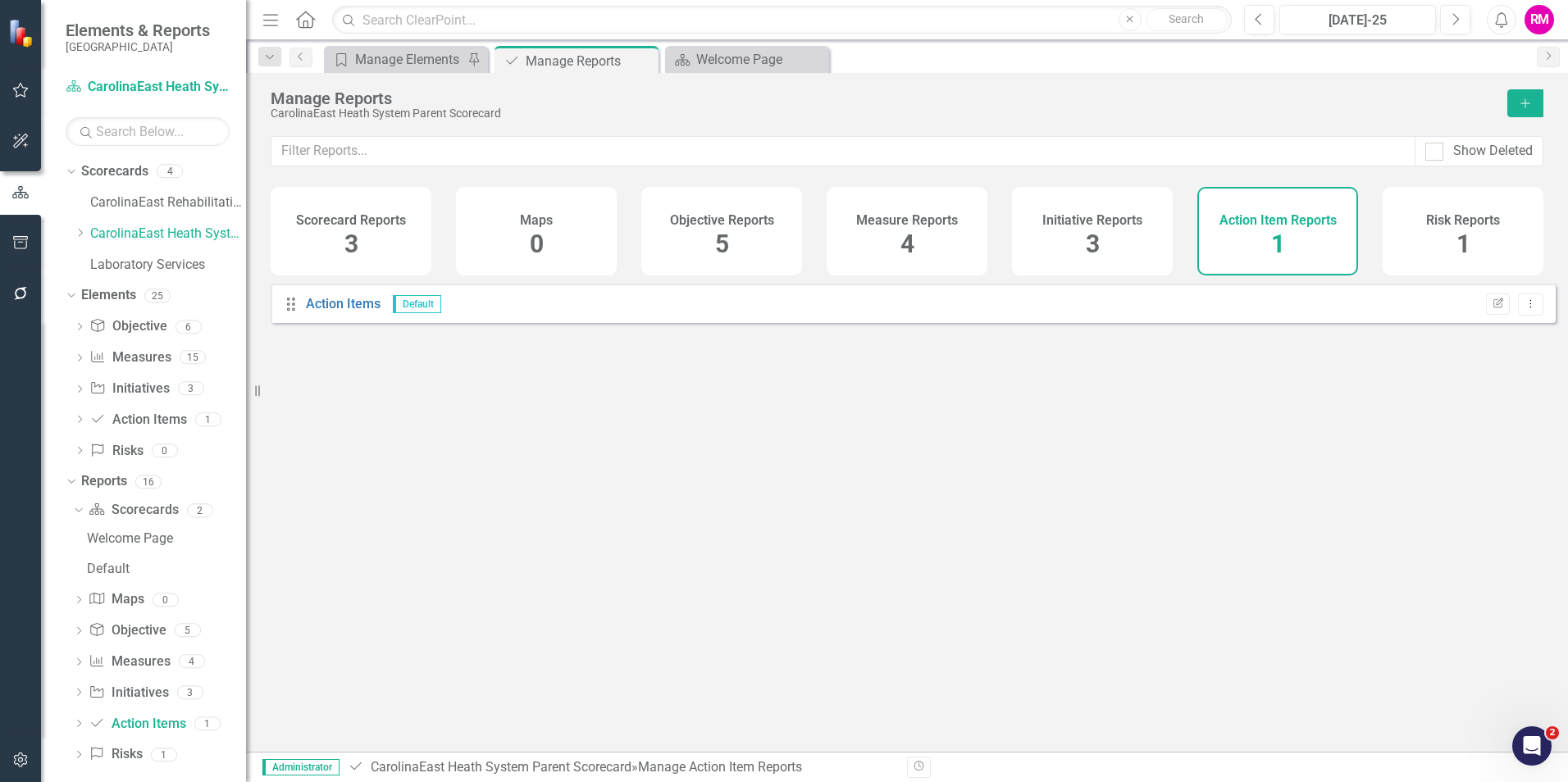
click at [1462, 233] on span "1" at bounding box center [1462, 244] width 14 height 29
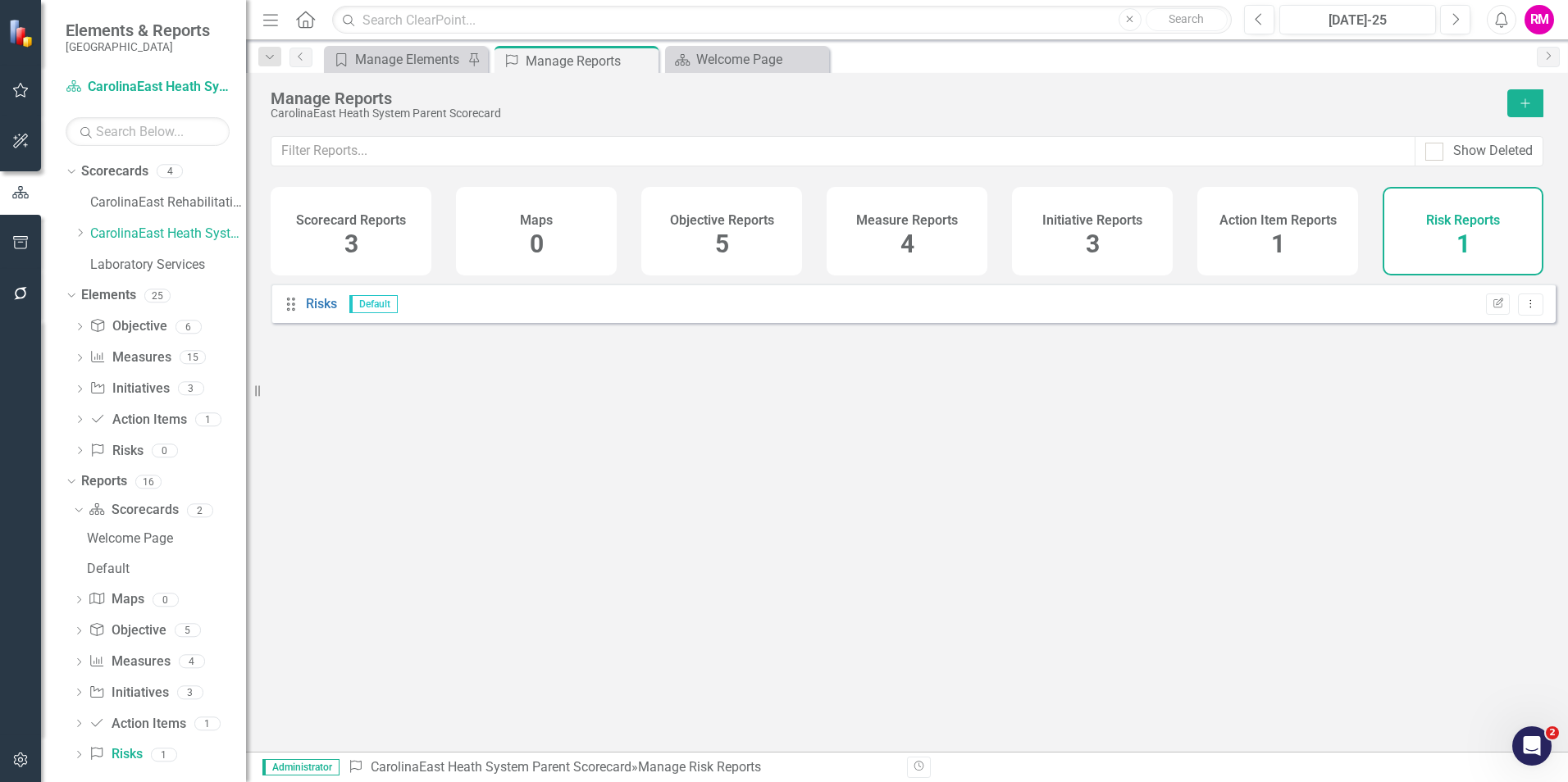
click at [901, 241] on span "4" at bounding box center [906, 244] width 14 height 29
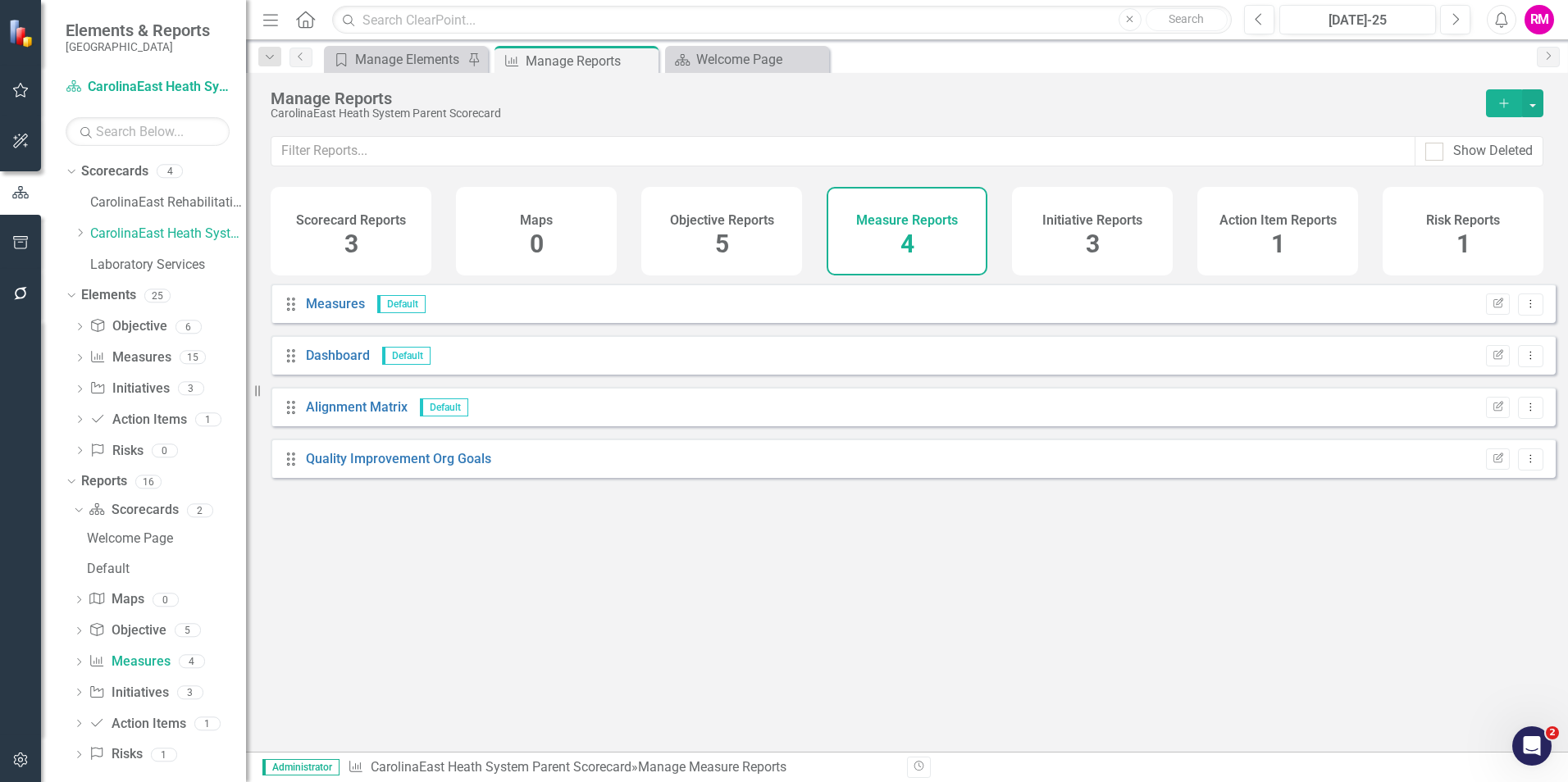
click at [722, 234] on span "5" at bounding box center [721, 244] width 14 height 29
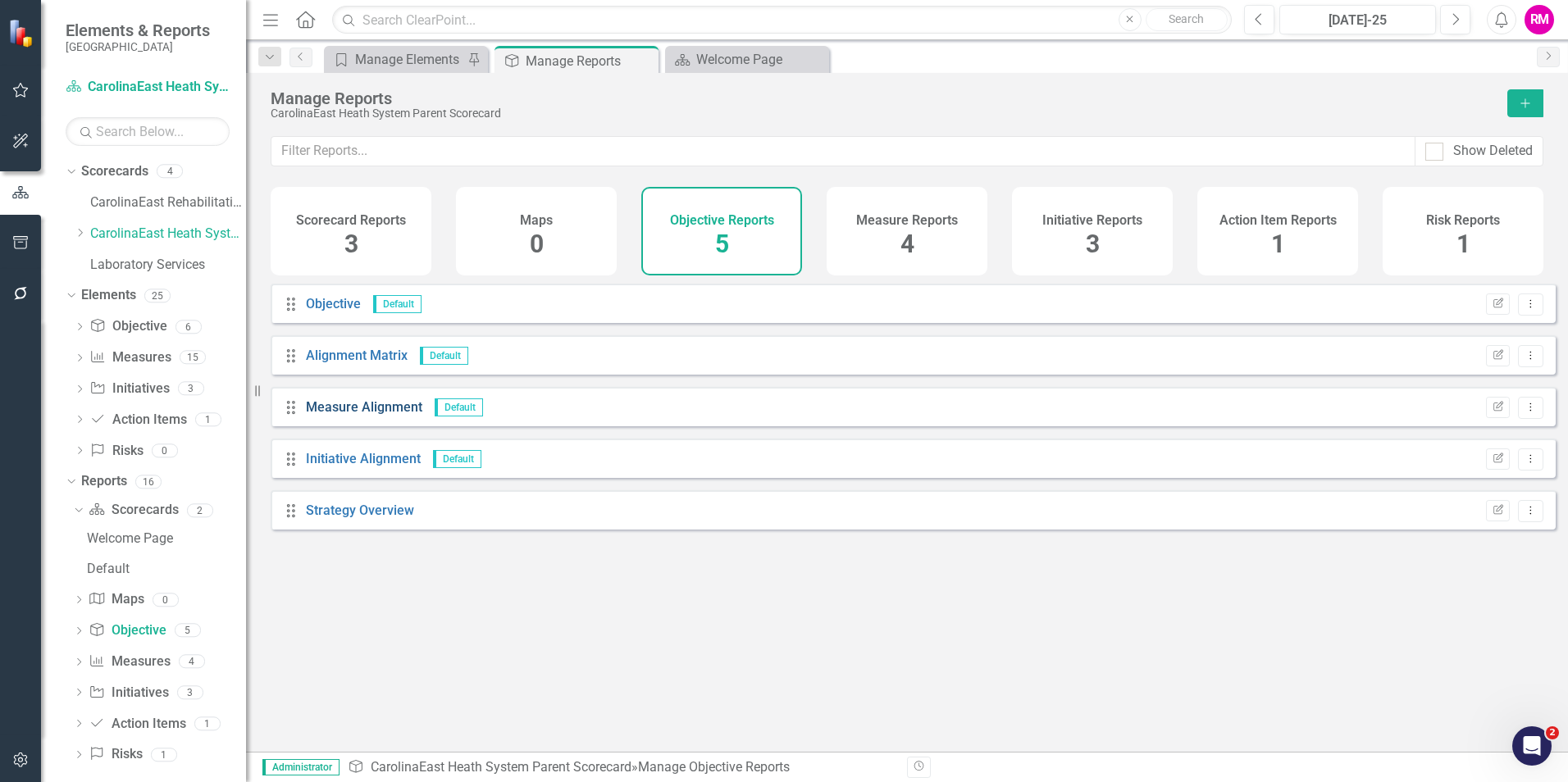
click at [371, 415] on link "Measure Alignment" at bounding box center [363, 406] width 117 height 16
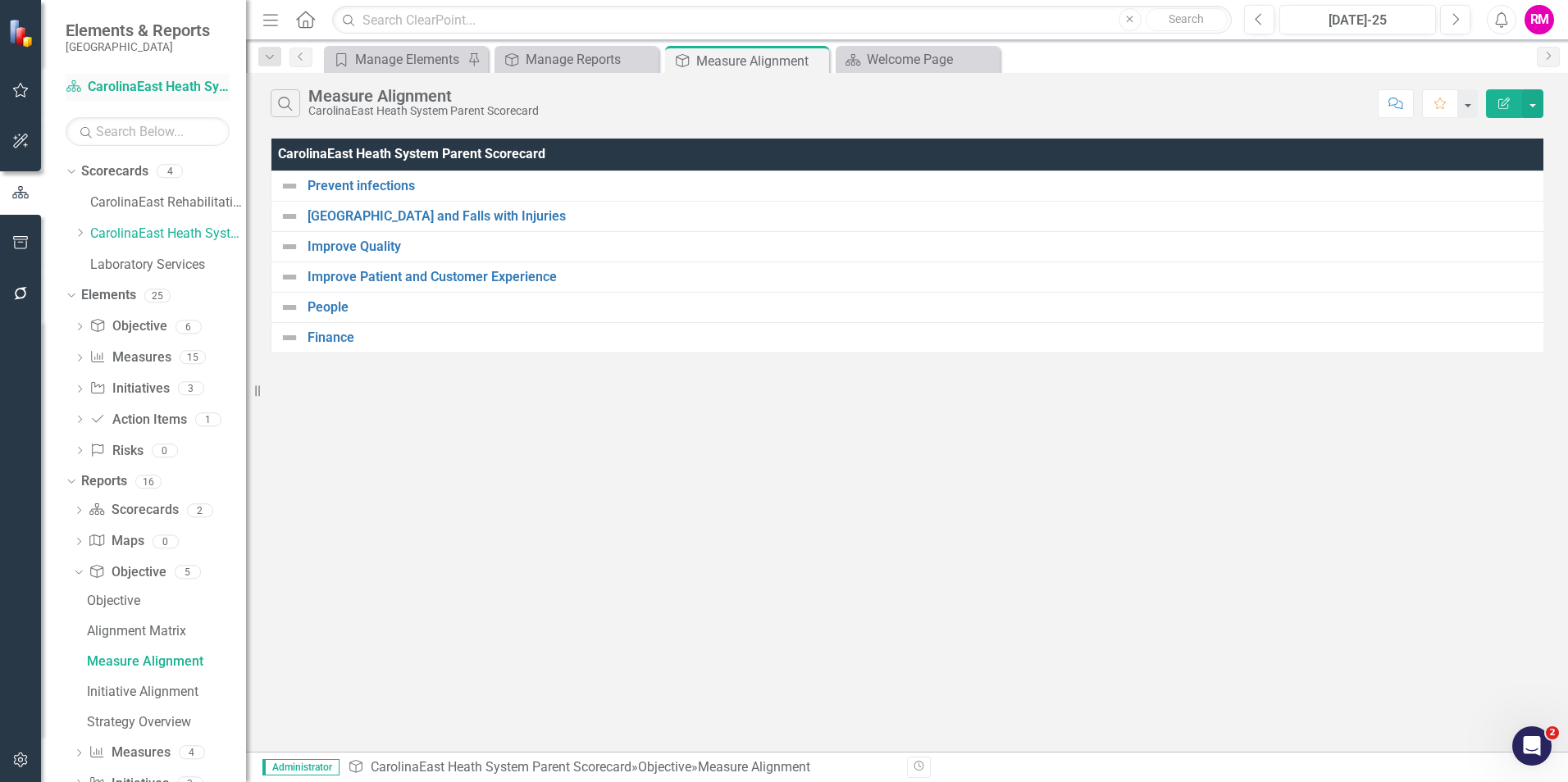
click at [142, 82] on link "Scorecard CarolinaEast Heath System Parent Scorecard" at bounding box center [147, 87] width 164 height 19
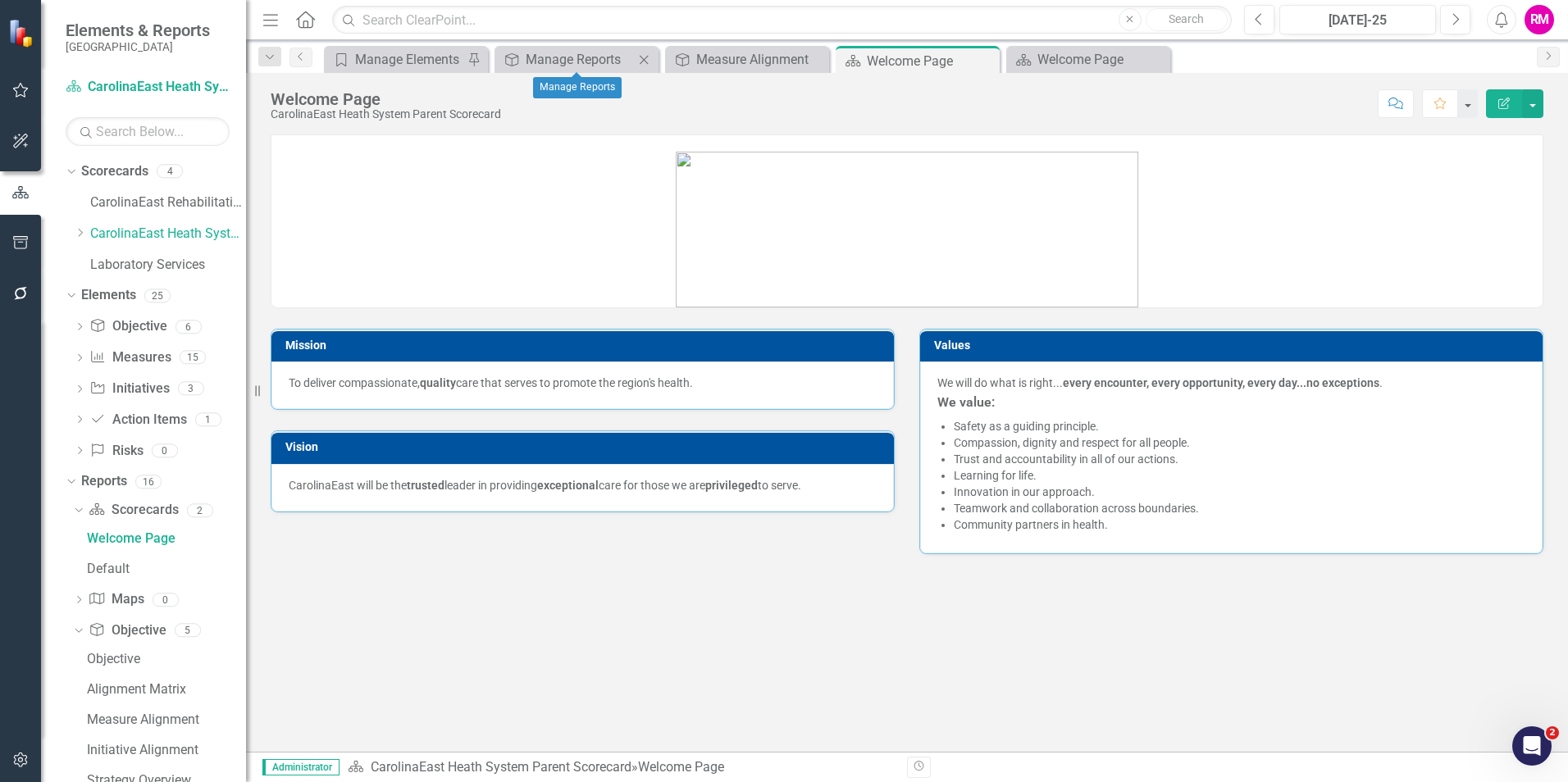
click at [644, 55] on icon "Close" at bounding box center [644, 60] width 17 height 13
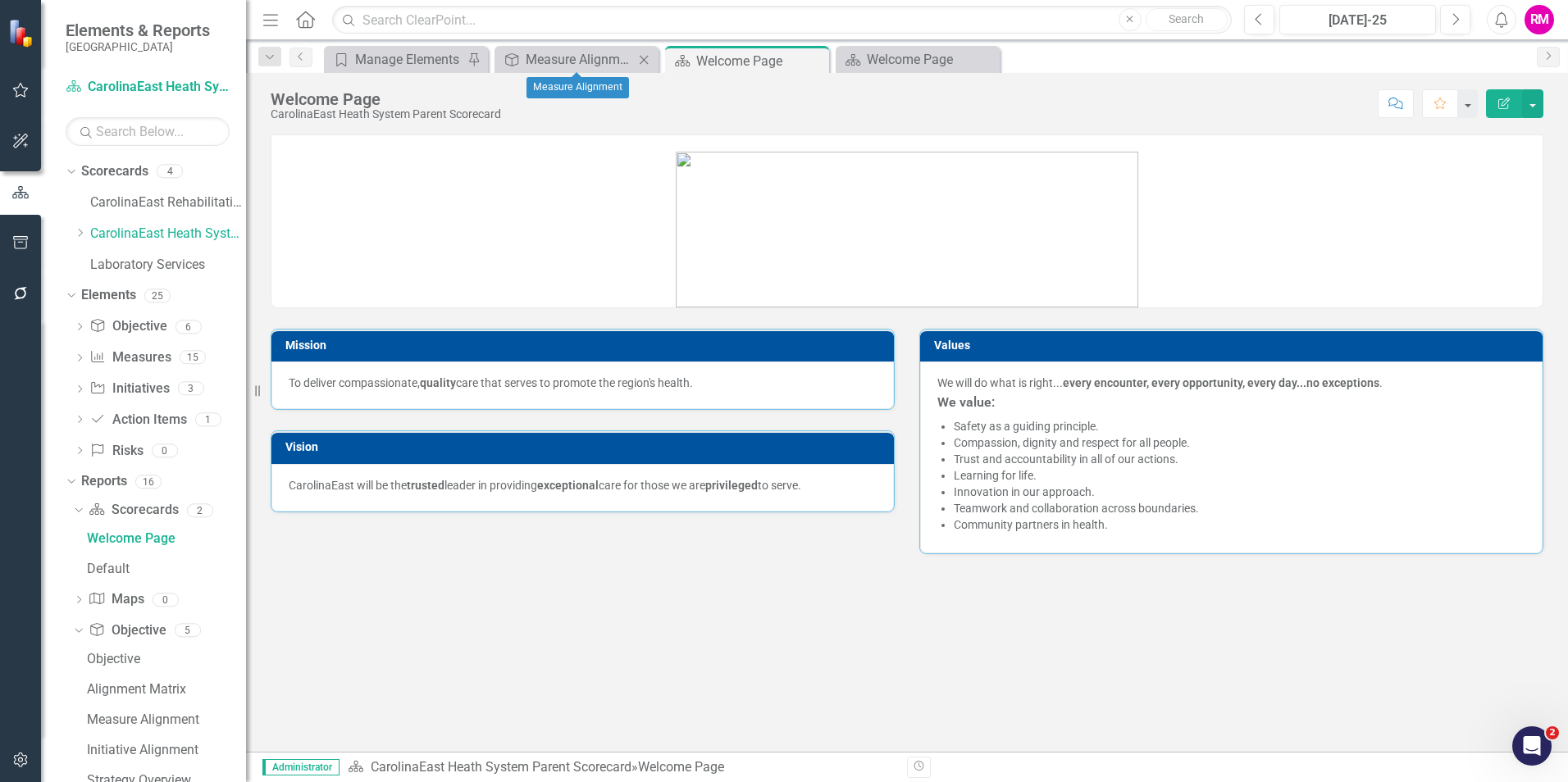
click at [645, 57] on icon "Close" at bounding box center [644, 60] width 17 height 13
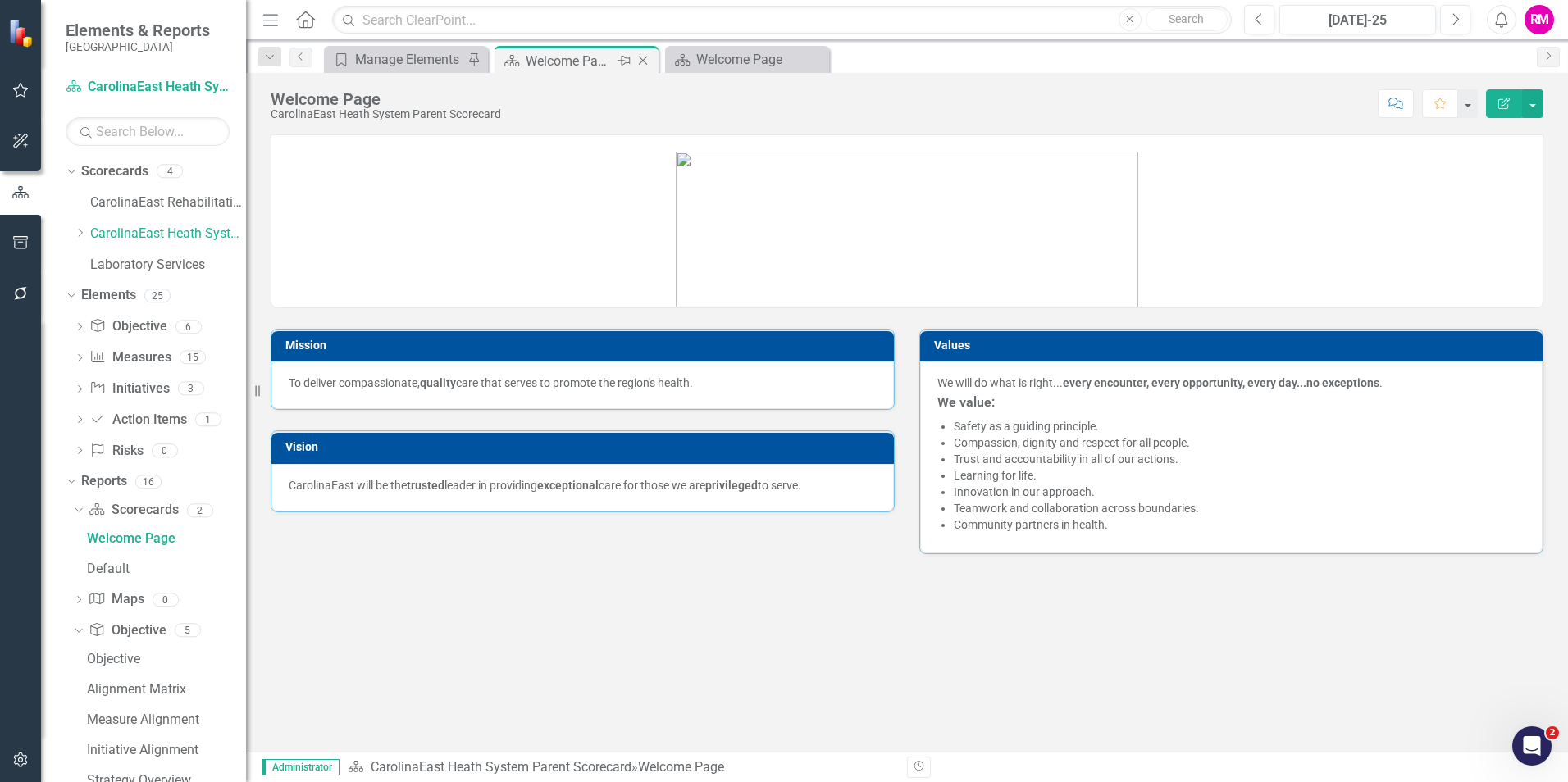
click at [647, 58] on icon "Close" at bounding box center [643, 61] width 17 height 13
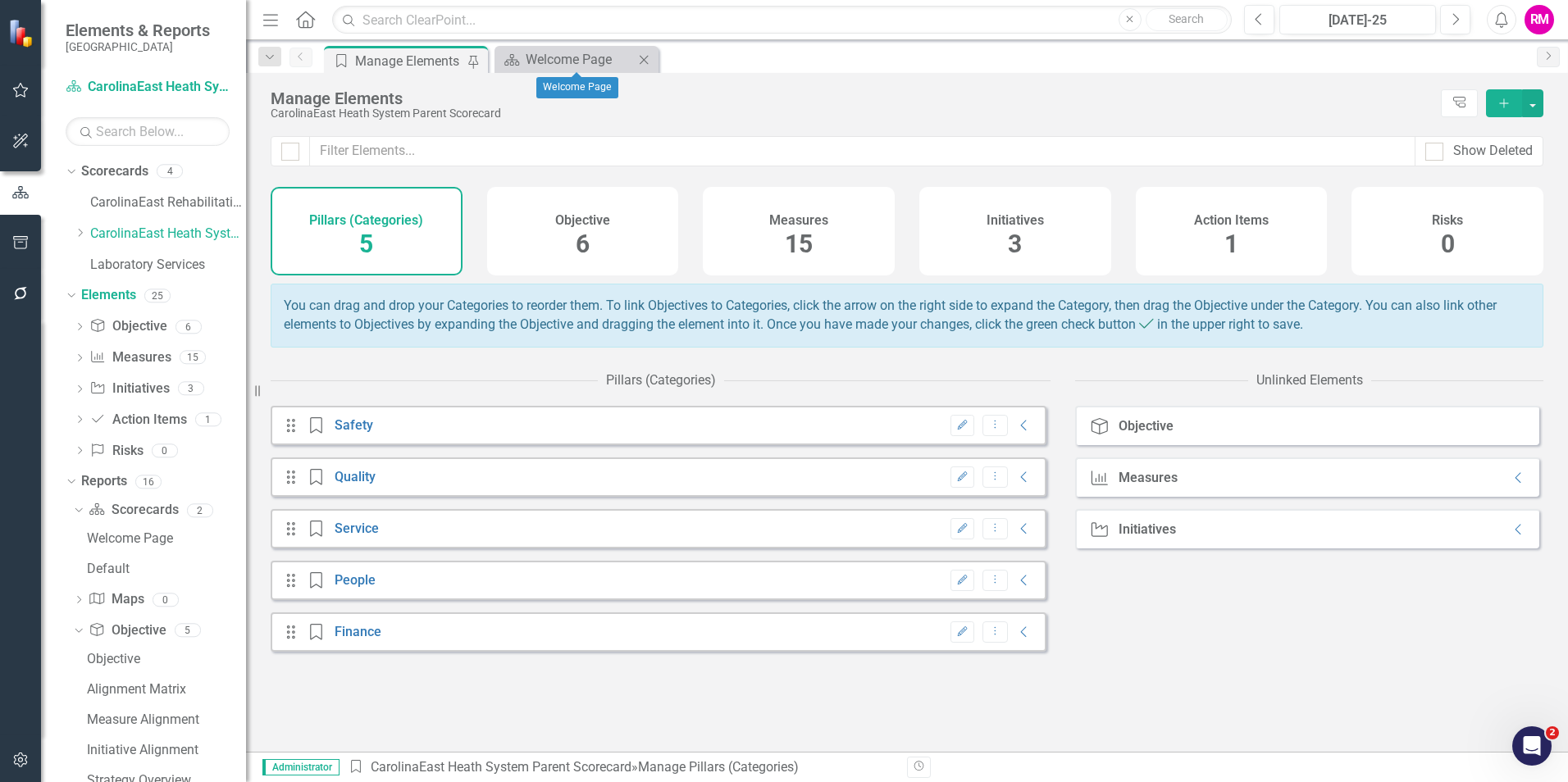
click at [640, 60] on icon "Close" at bounding box center [644, 60] width 17 height 13
click at [1529, 19] on div "RM" at bounding box center [1539, 20] width 30 height 30
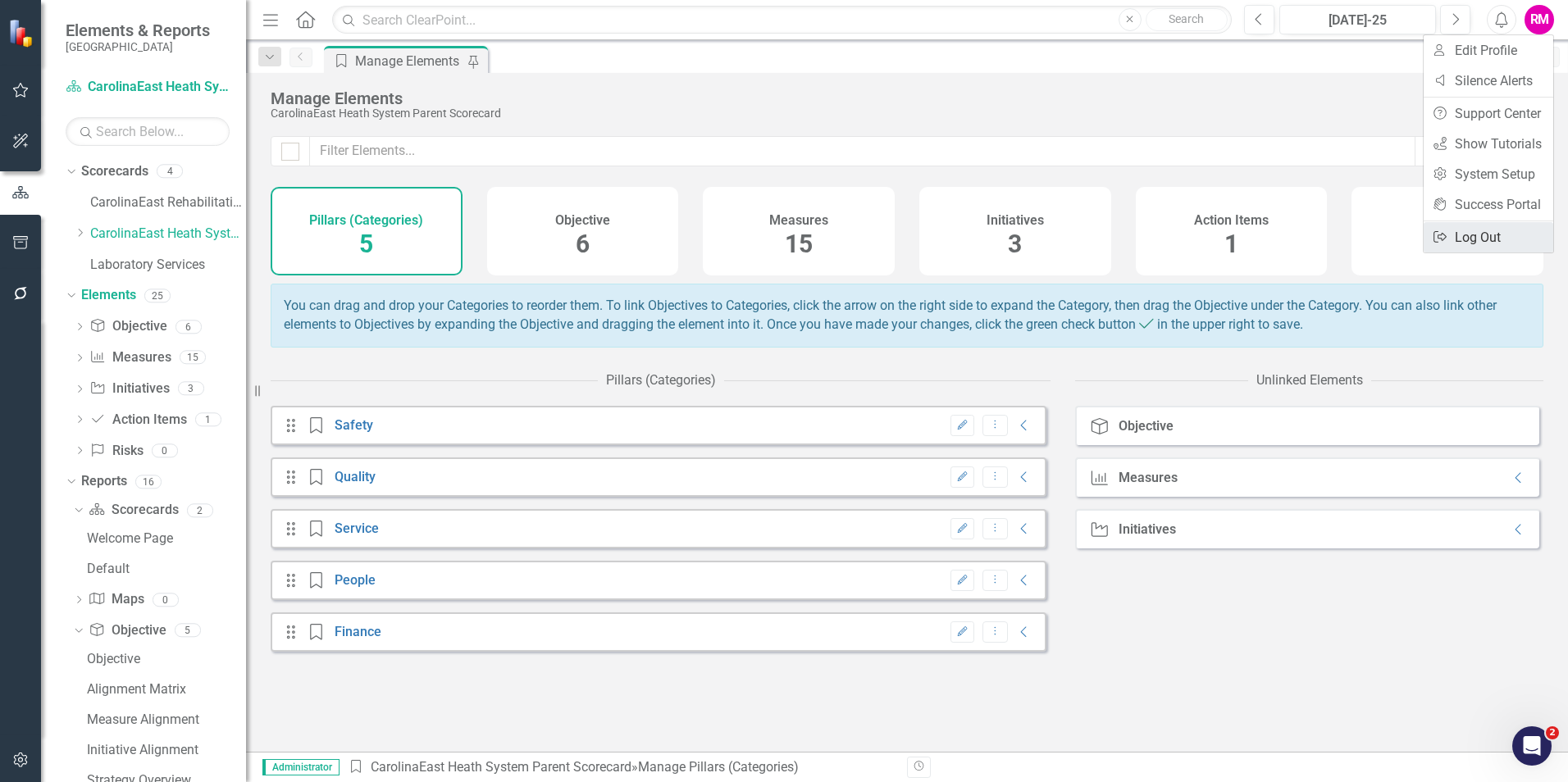
click at [1484, 236] on link "Logout Log Out" at bounding box center [1488, 237] width 130 height 30
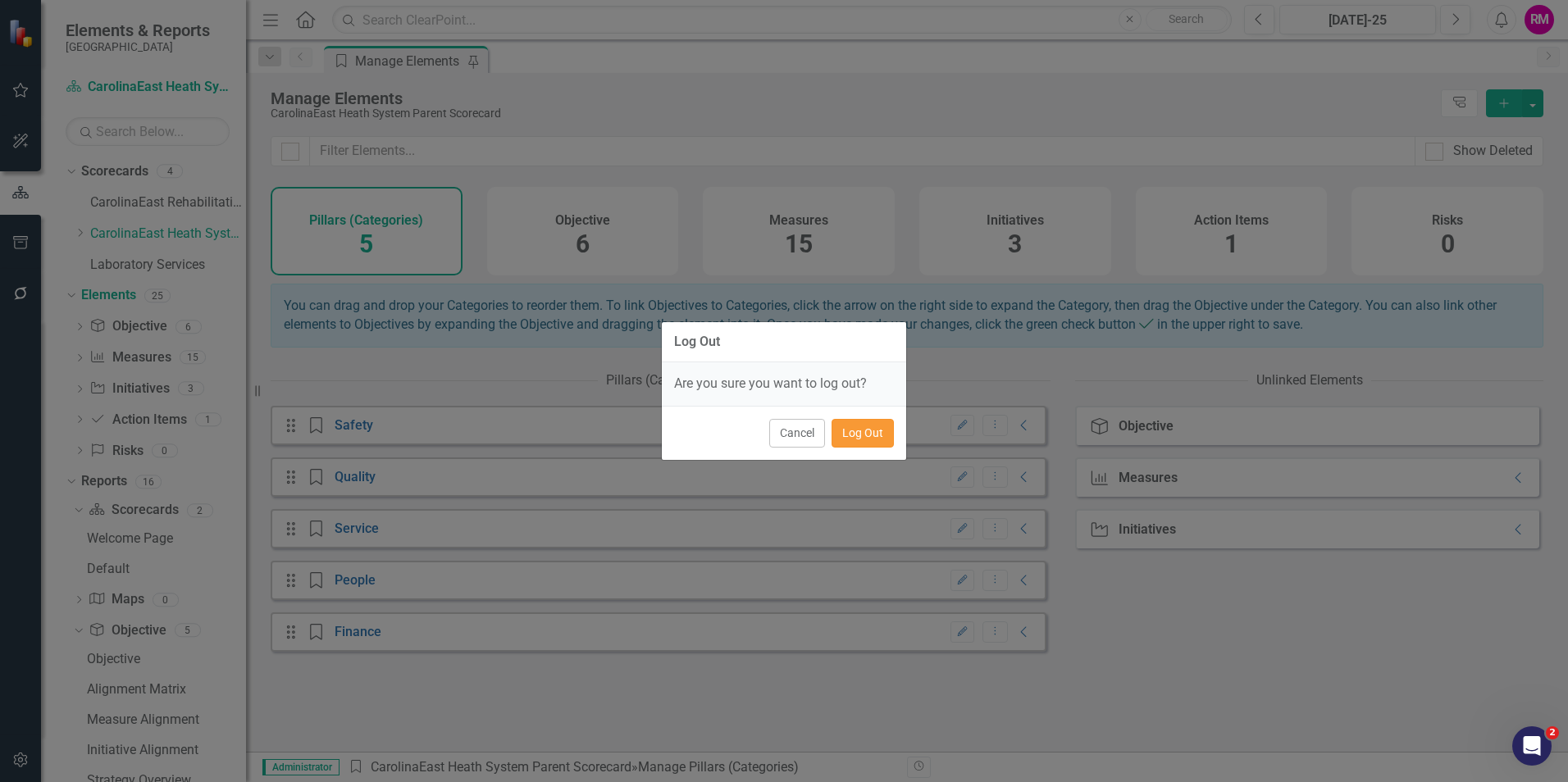
click at [874, 428] on button "Log Out" at bounding box center [862, 433] width 63 height 29
